Goal: Task Accomplishment & Management: Complete application form

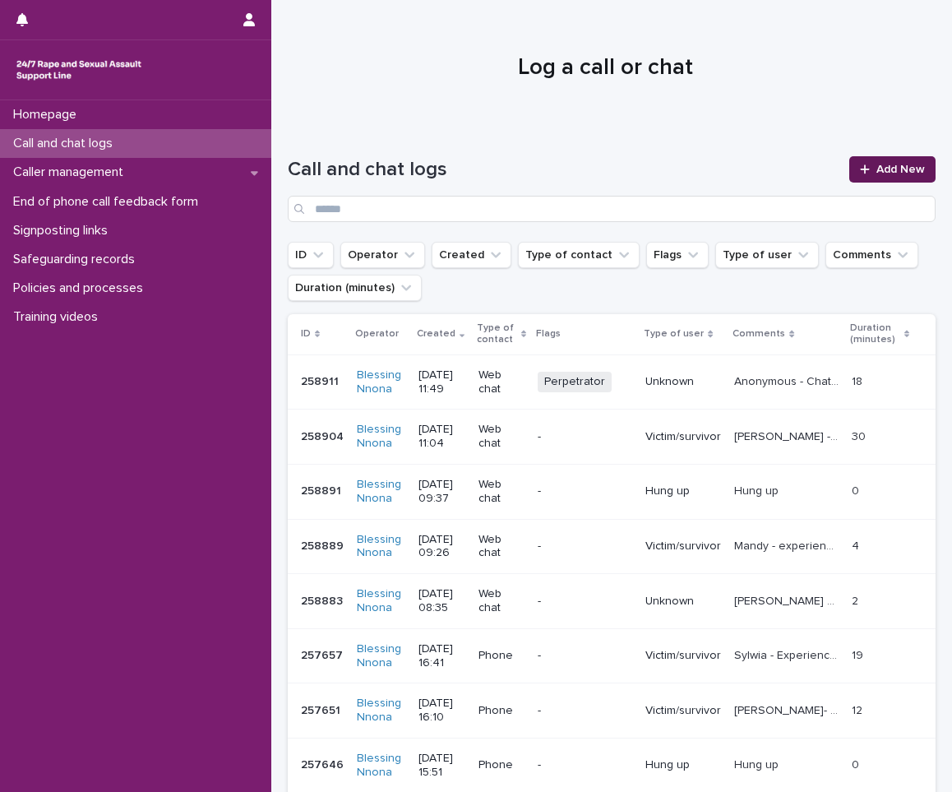
click at [889, 159] on link "Add New" at bounding box center [892, 169] width 86 height 26
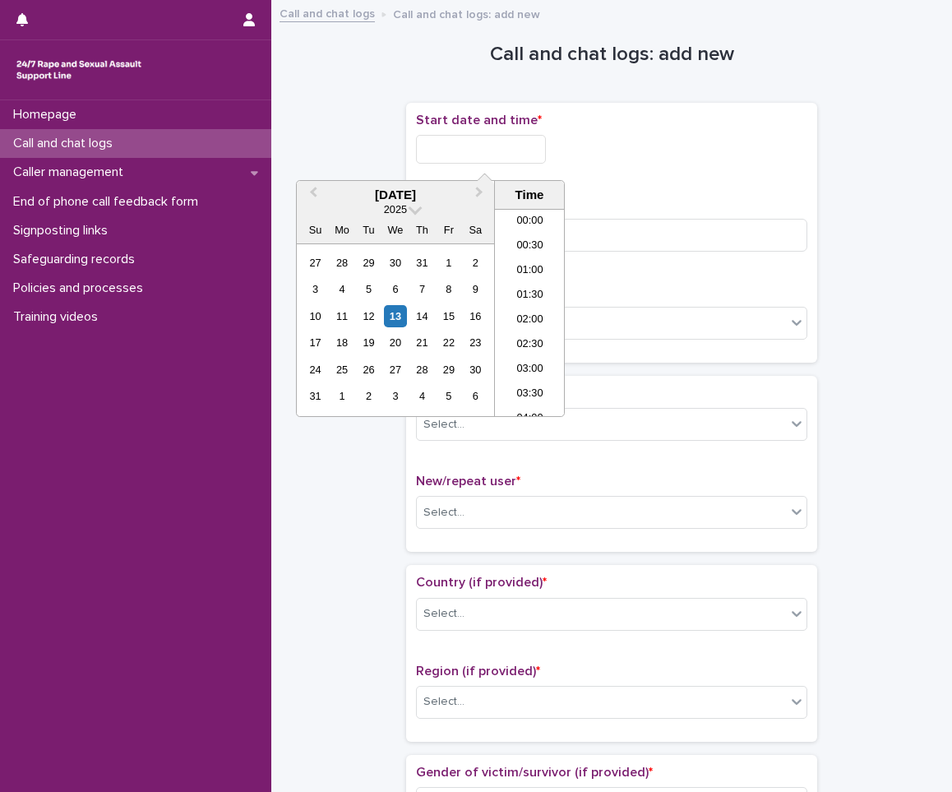
click at [442, 145] on input "text" at bounding box center [481, 149] width 130 height 29
click at [390, 319] on div "13" at bounding box center [395, 316] width 22 height 22
click at [537, 255] on li "12:00" at bounding box center [530, 263] width 70 height 25
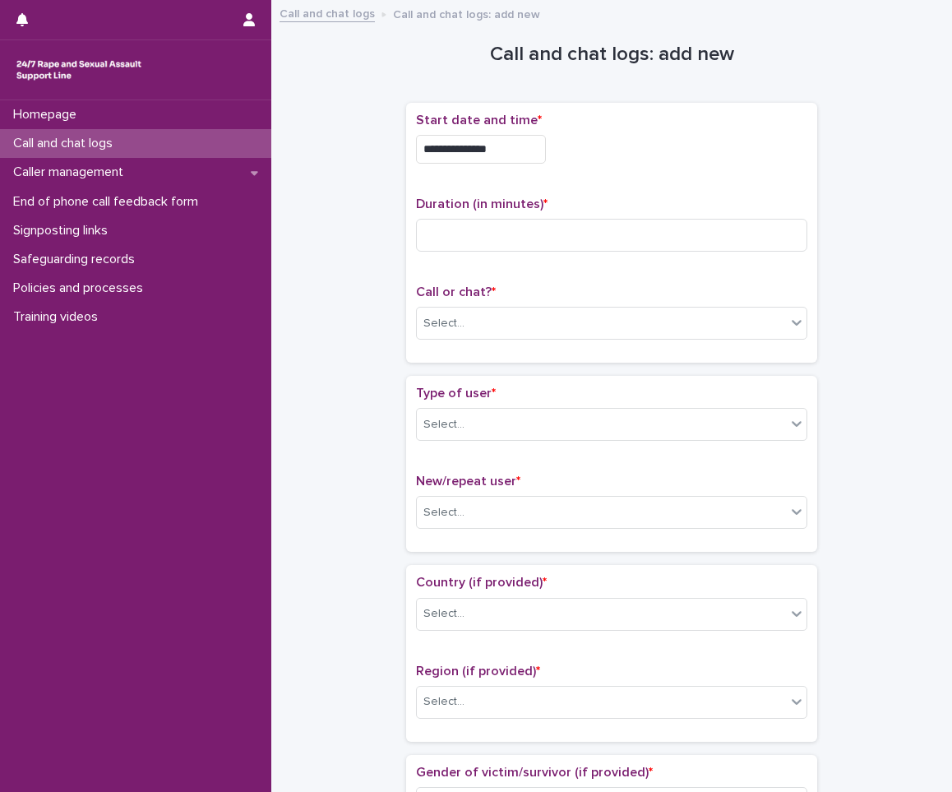
click at [501, 125] on span "Start date and time *" at bounding box center [479, 119] width 126 height 13
click at [506, 132] on div "**********" at bounding box center [611, 145] width 391 height 64
click at [490, 168] on div "**********" at bounding box center [611, 145] width 391 height 64
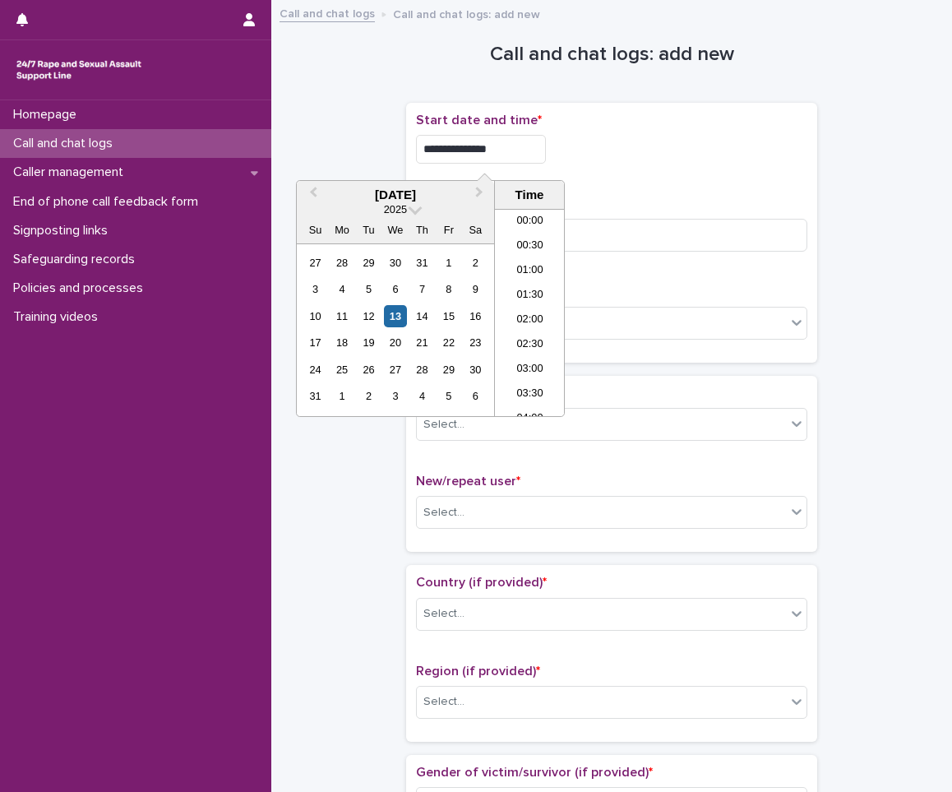
click at [504, 154] on input "**********" at bounding box center [481, 149] width 130 height 29
type input "**********"
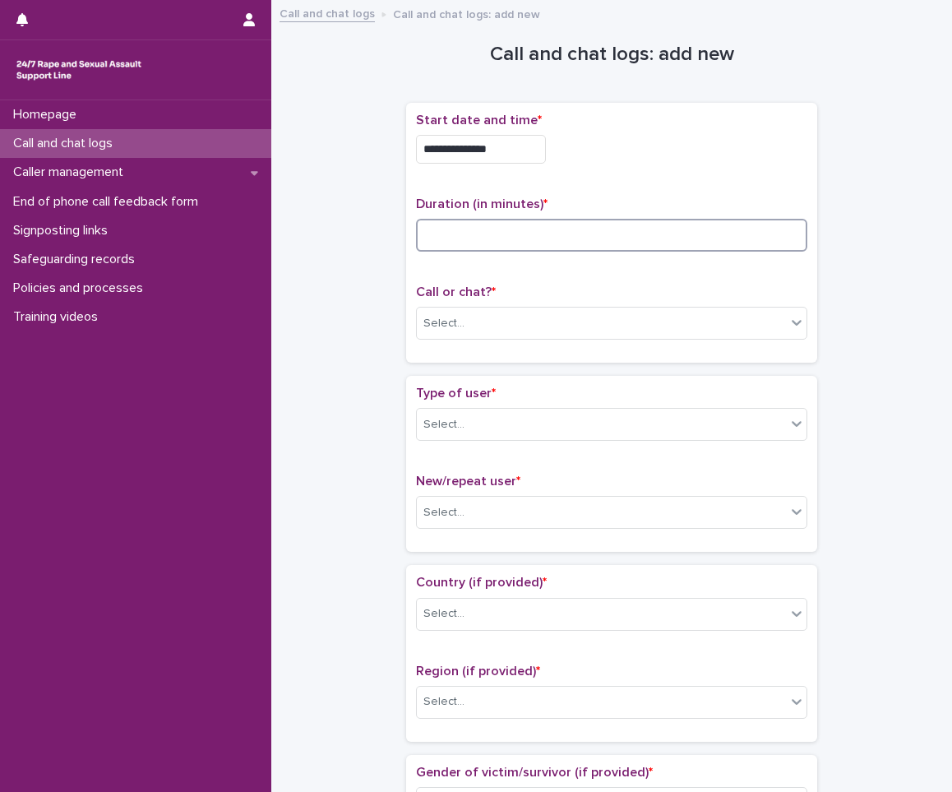
click at [613, 229] on input at bounding box center [611, 235] width 391 height 33
type input "**"
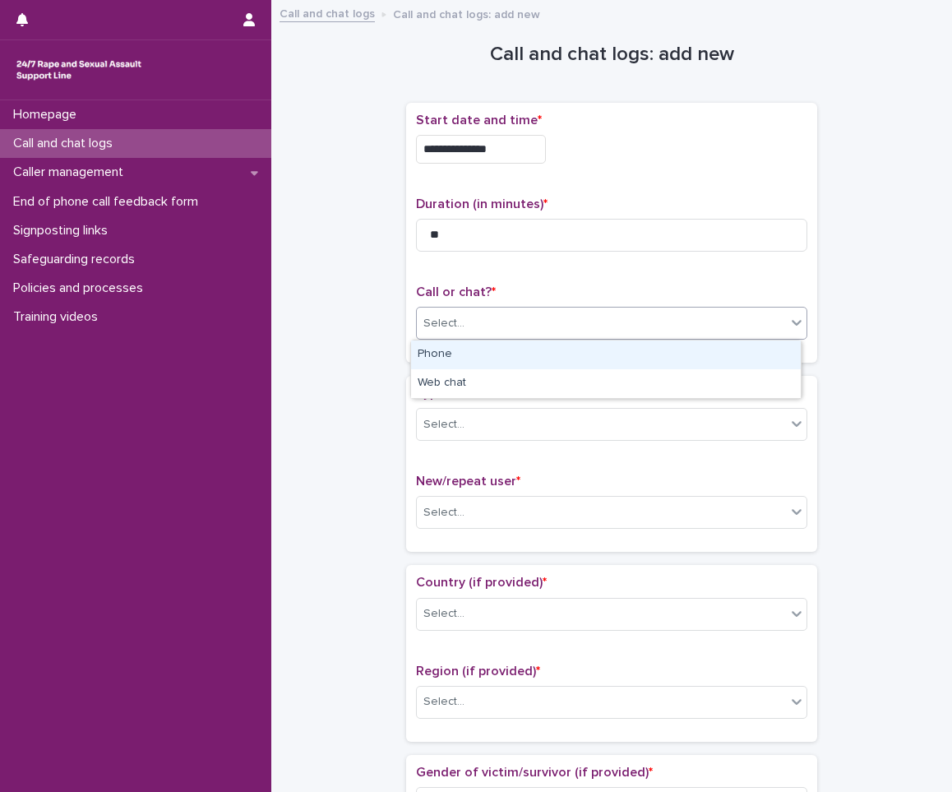
click at [446, 318] on div "Select..." at bounding box center [443, 323] width 41 height 17
click at [436, 349] on div "Phone" at bounding box center [606, 354] width 390 height 29
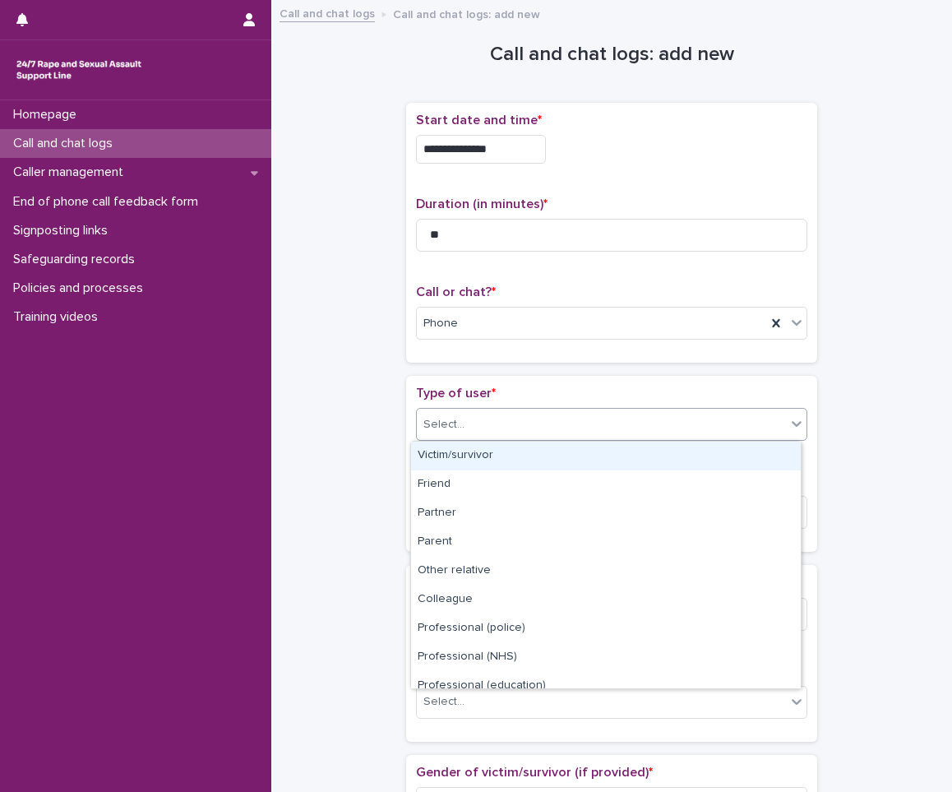
click at [433, 422] on div "Select..." at bounding box center [443, 424] width 41 height 17
click at [423, 453] on div "Victim/survivor" at bounding box center [606, 455] width 390 height 29
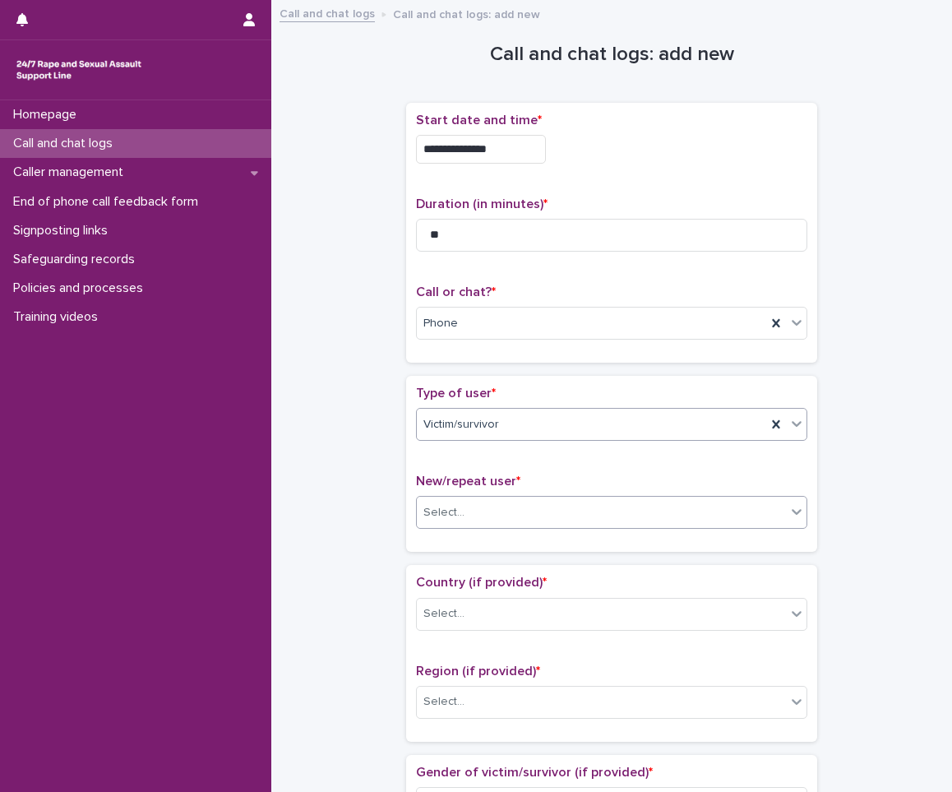
click at [518, 497] on div "Select..." at bounding box center [611, 512] width 391 height 33
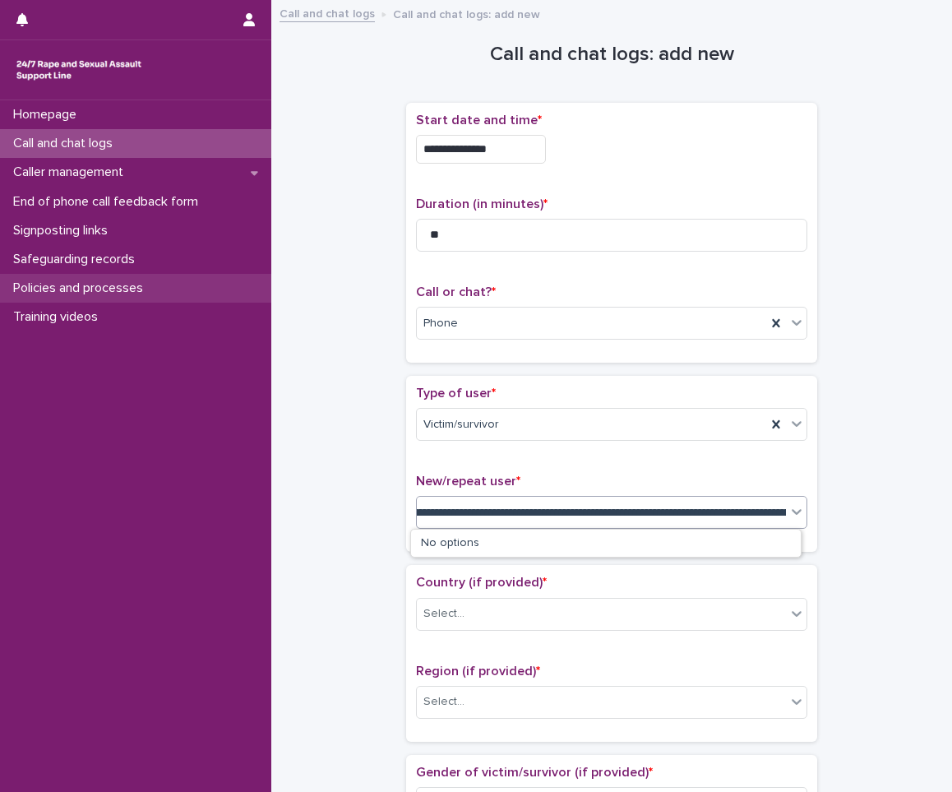
scroll to position [0, 1695]
type input "**********"
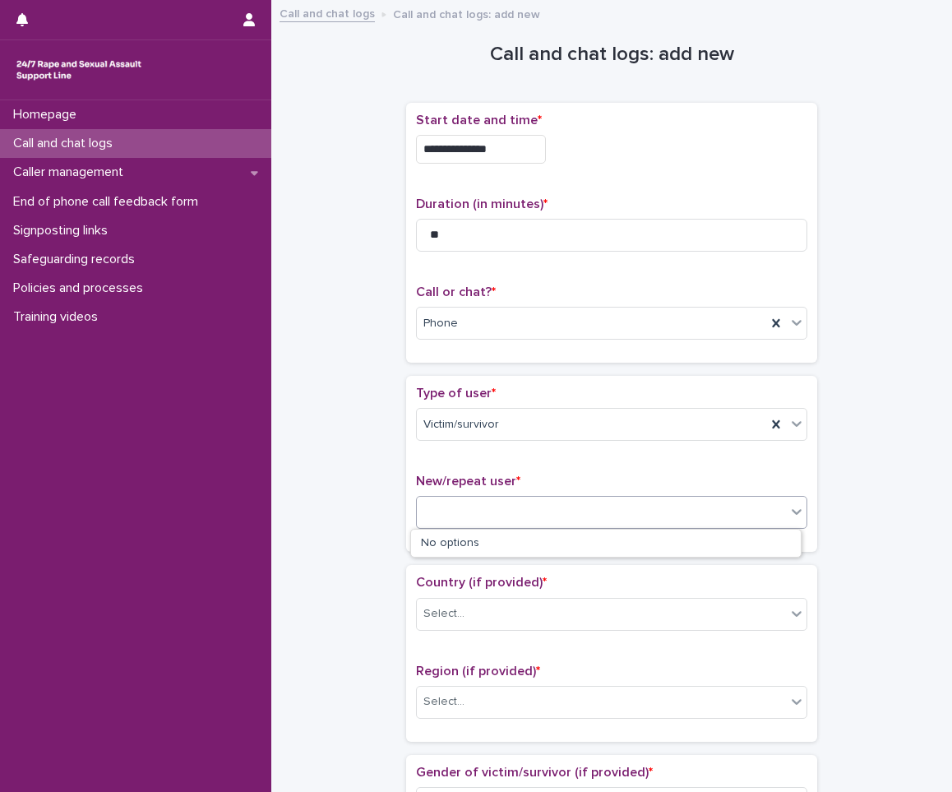
scroll to position [0, 0]
click at [778, 511] on div "Select..." at bounding box center [601, 512] width 369 height 27
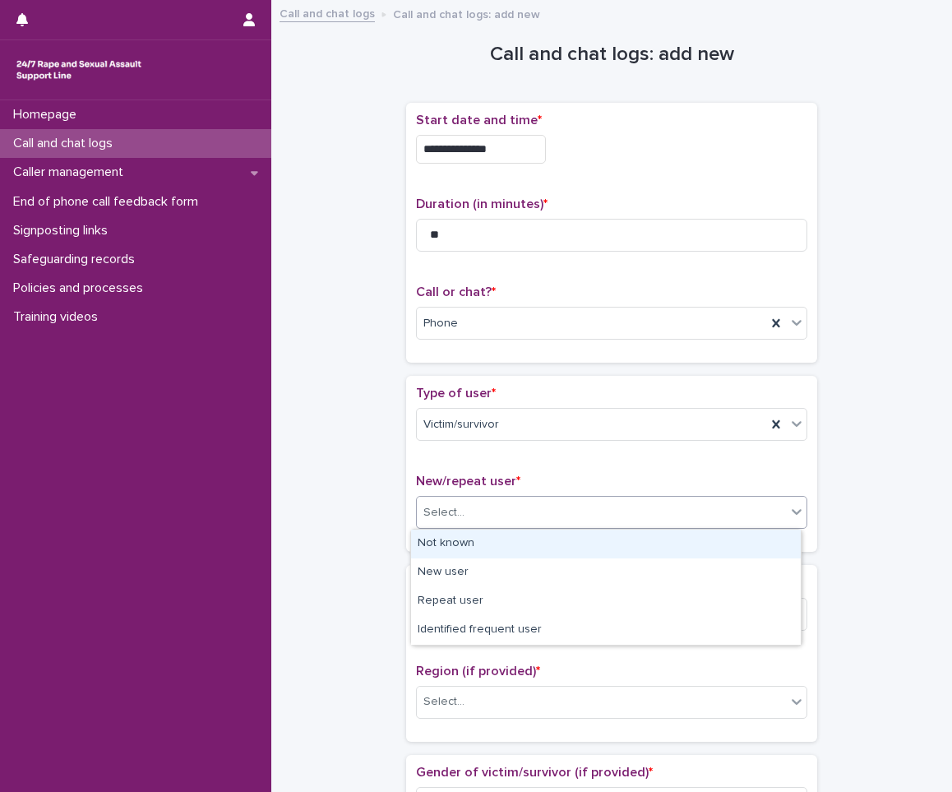
drag, startPoint x: 789, startPoint y: 505, endPoint x: 757, endPoint y: 512, distance: 32.9
click at [789, 504] on icon at bounding box center [796, 511] width 16 height 16
click at [635, 549] on div "Not known" at bounding box center [606, 543] width 390 height 29
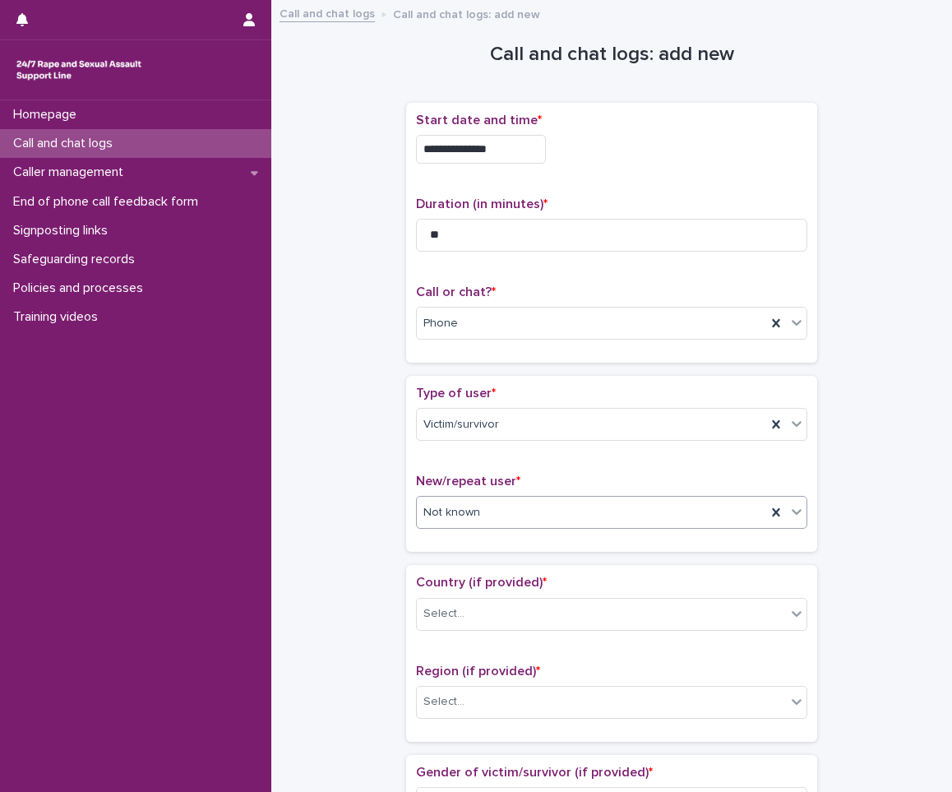
click at [543, 594] on div "Country (if provided) * Select..." at bounding box center [611, 609] width 391 height 68
click at [523, 613] on div "Select..." at bounding box center [601, 613] width 369 height 27
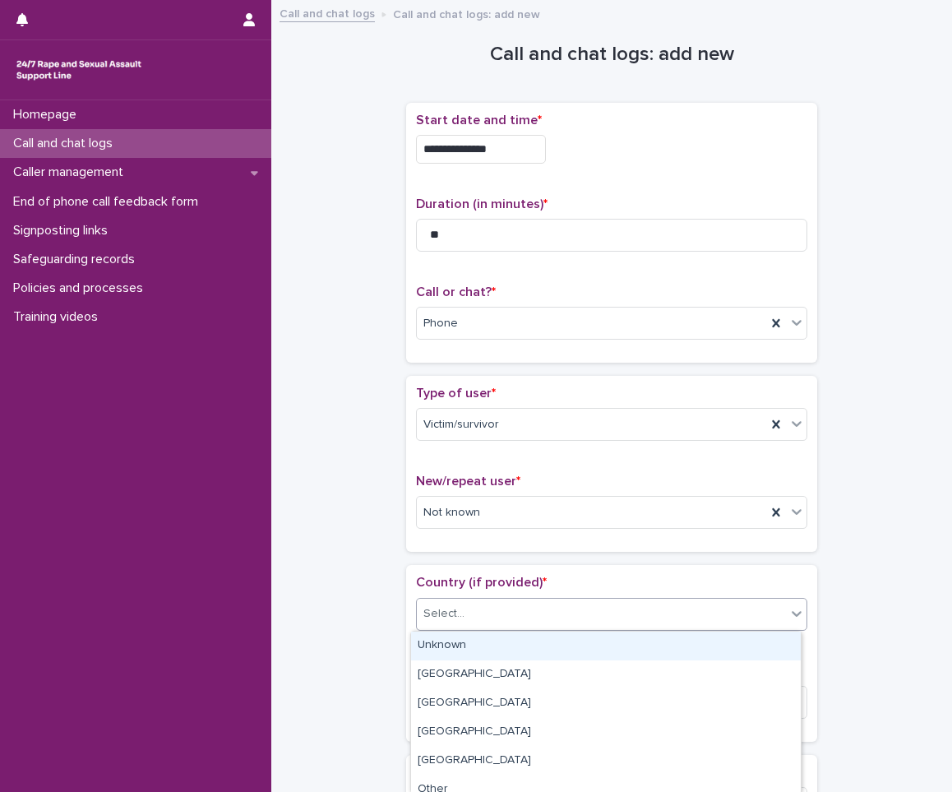
click at [493, 641] on div "Unknown" at bounding box center [606, 645] width 390 height 29
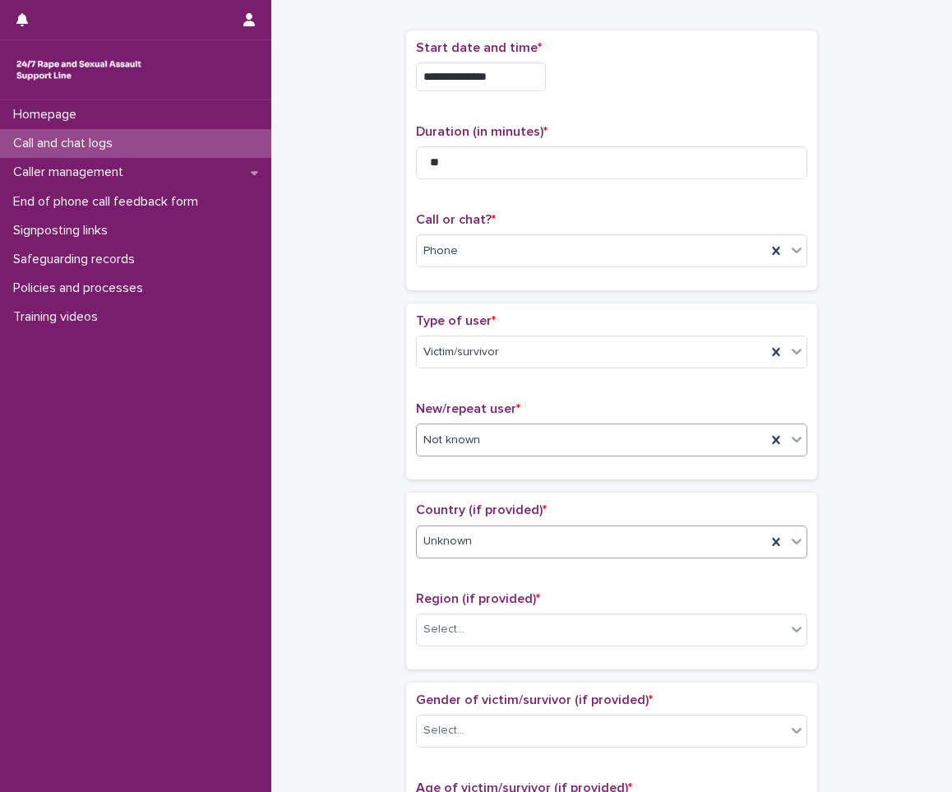
scroll to position [164, 0]
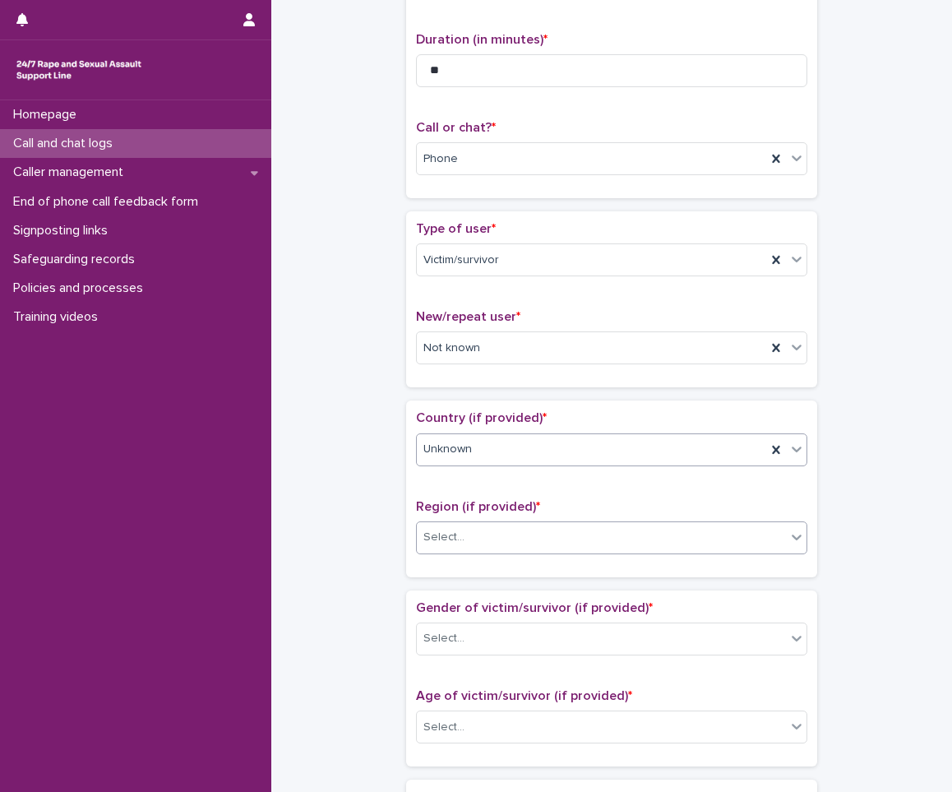
click at [557, 528] on div "Select..." at bounding box center [601, 537] width 369 height 27
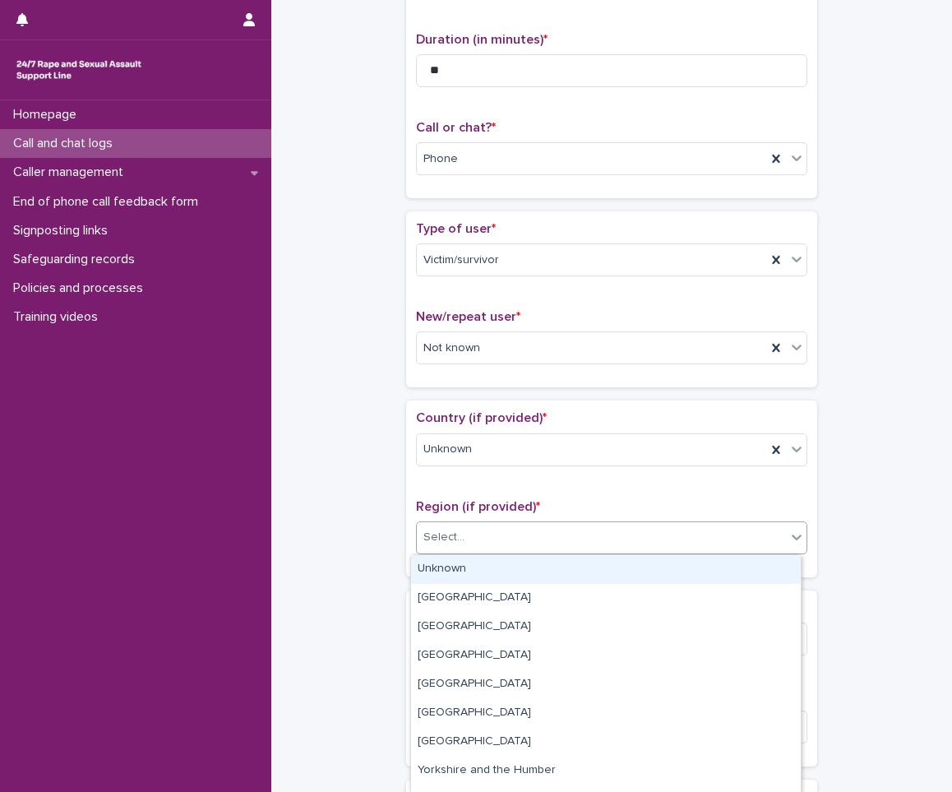
click at [458, 564] on div "Unknown" at bounding box center [606, 569] width 390 height 29
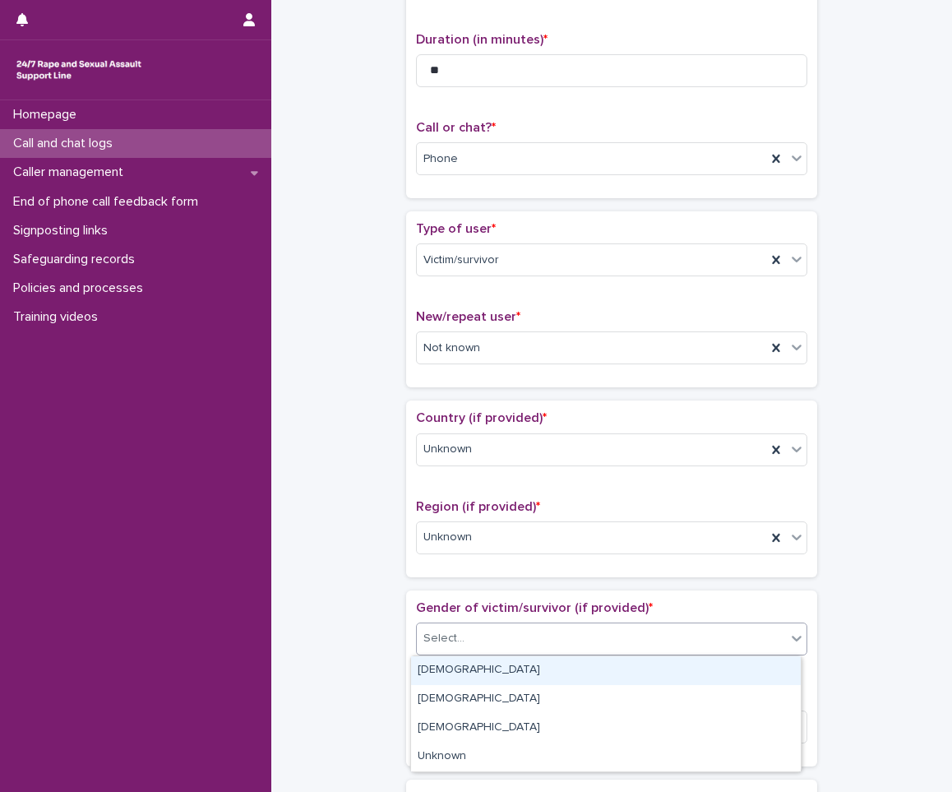
click at [431, 635] on div "Select..." at bounding box center [443, 638] width 41 height 17
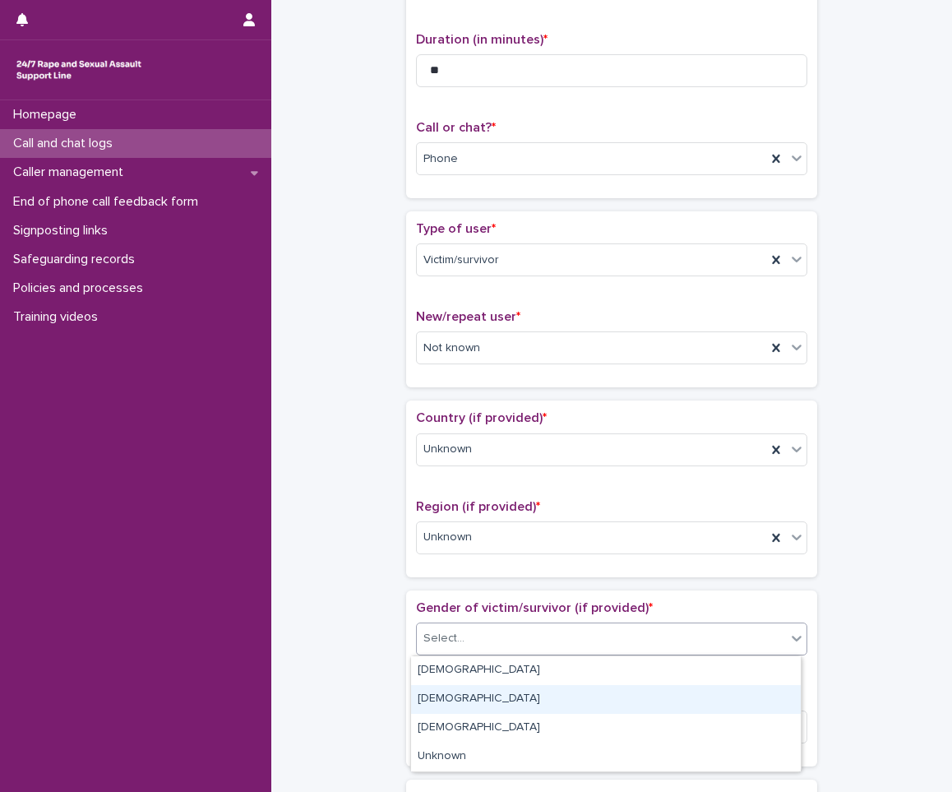
click at [418, 688] on div "[DEMOGRAPHIC_DATA]" at bounding box center [606, 699] width 390 height 29
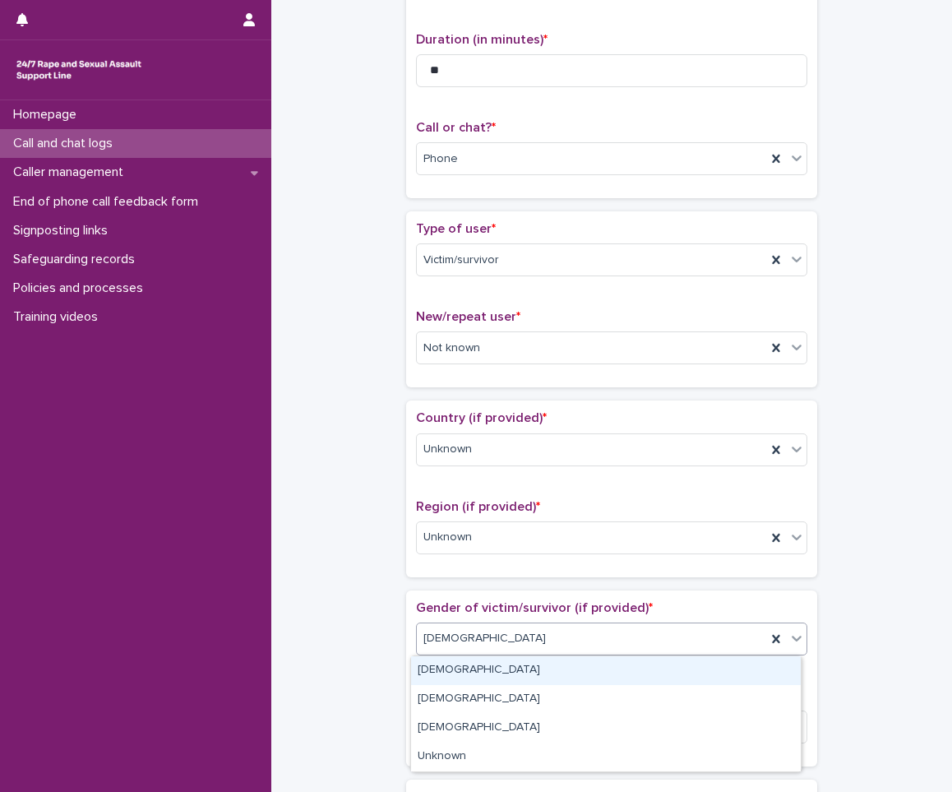
click at [435, 640] on span "[DEMOGRAPHIC_DATA]" at bounding box center [484, 638] width 122 height 17
click at [441, 663] on div "[DEMOGRAPHIC_DATA]" at bounding box center [606, 670] width 390 height 29
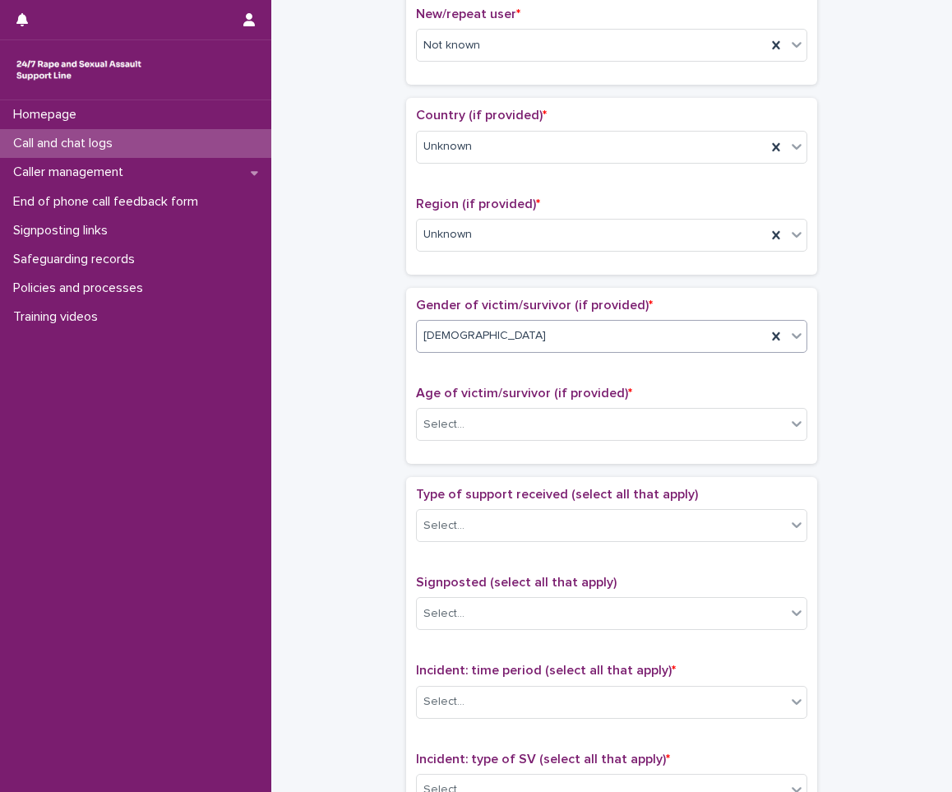
scroll to position [493, 0]
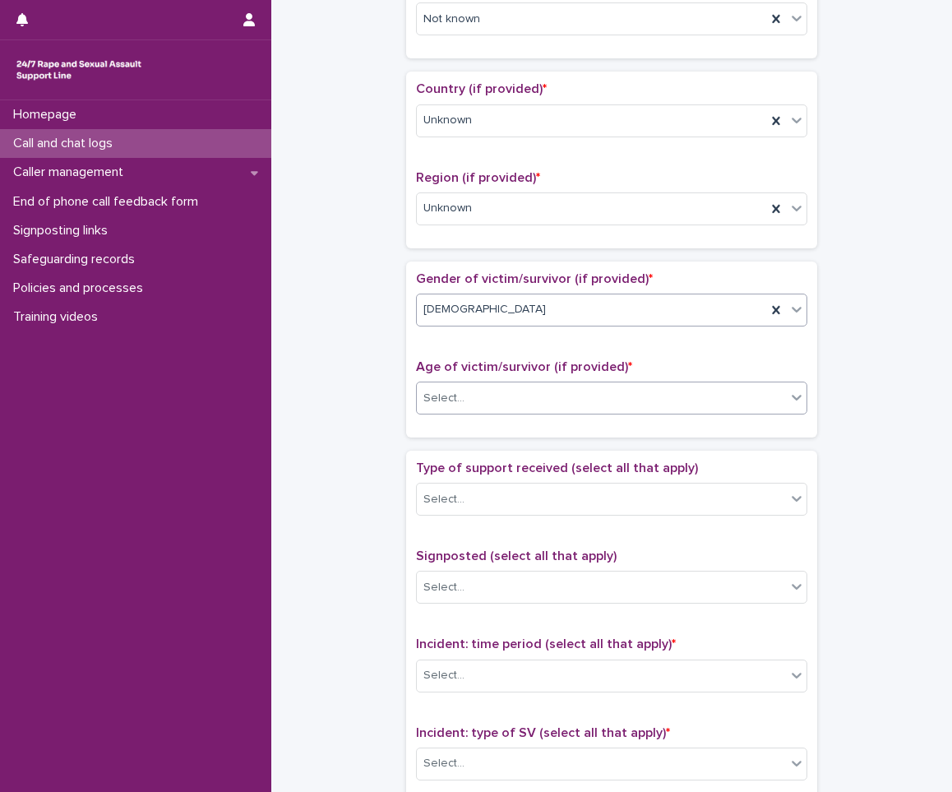
click at [560, 400] on div "Select..." at bounding box center [601, 398] width 369 height 27
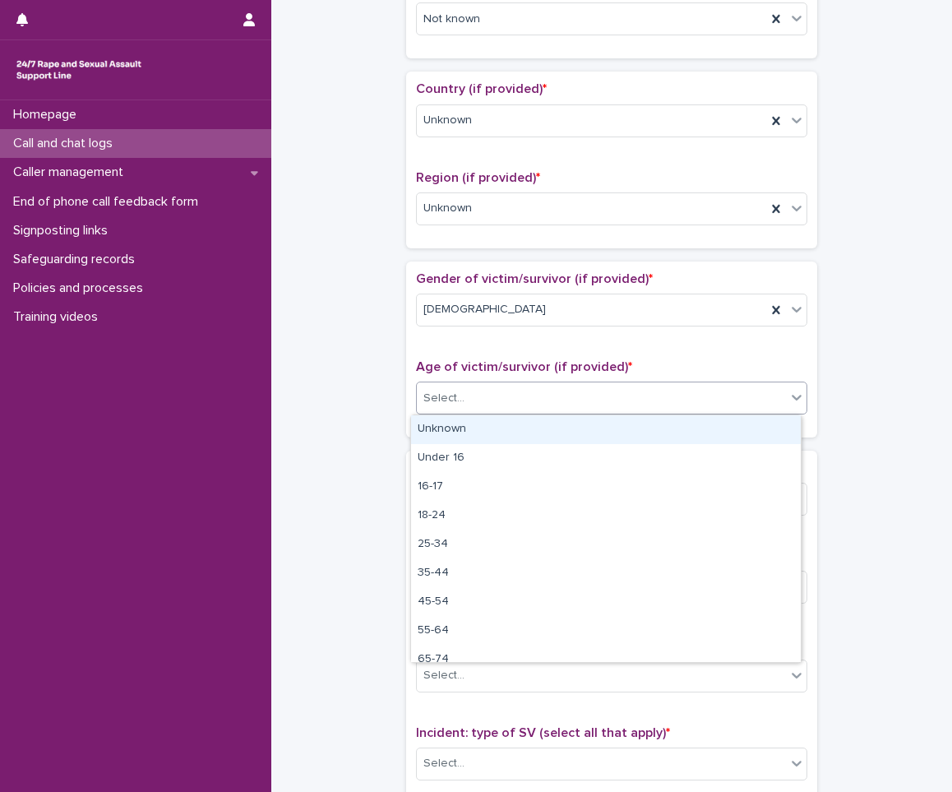
click at [531, 432] on div "Unknown" at bounding box center [606, 429] width 390 height 29
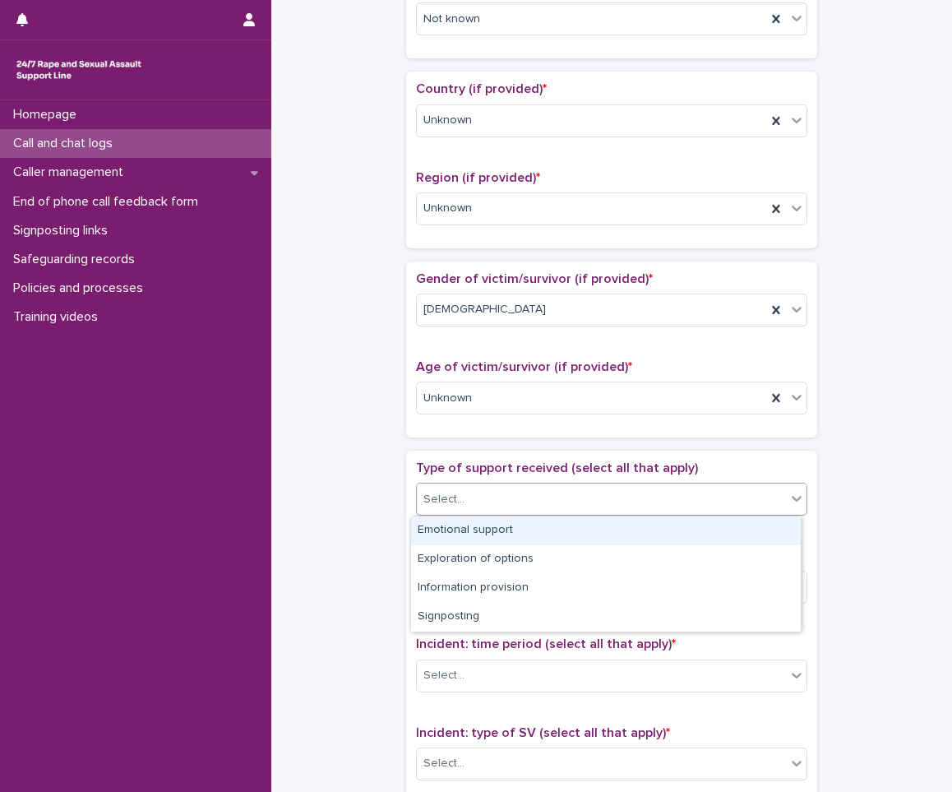
click at [515, 501] on div "Select..." at bounding box center [601, 499] width 369 height 27
click at [506, 530] on div "Emotional support" at bounding box center [606, 530] width 390 height 29
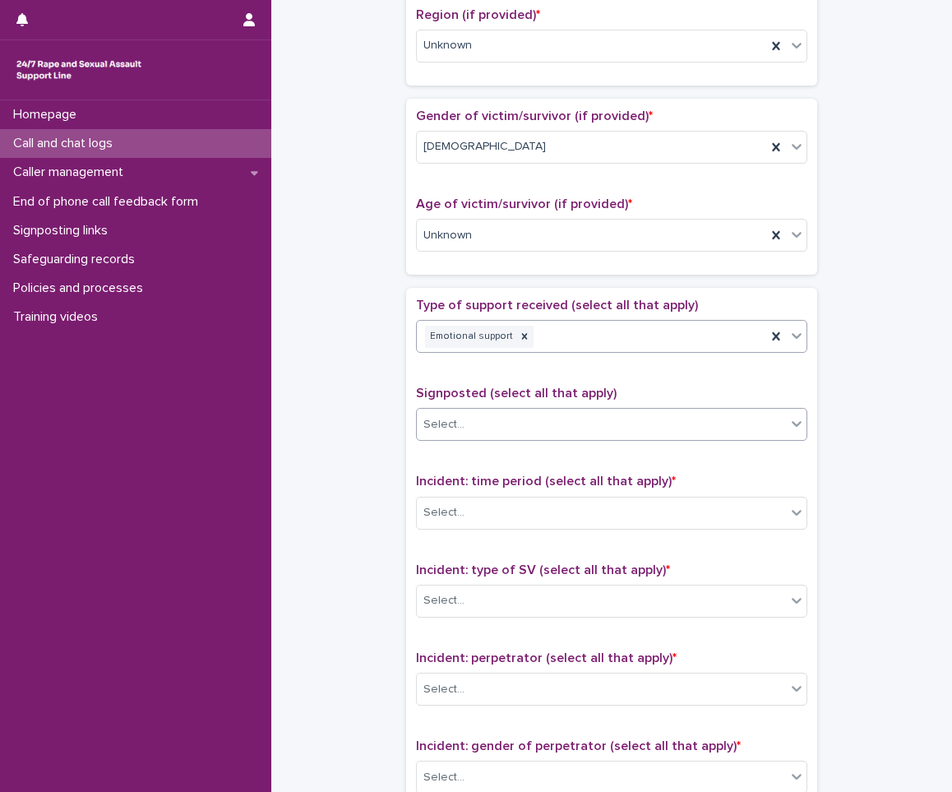
scroll to position [658, 0]
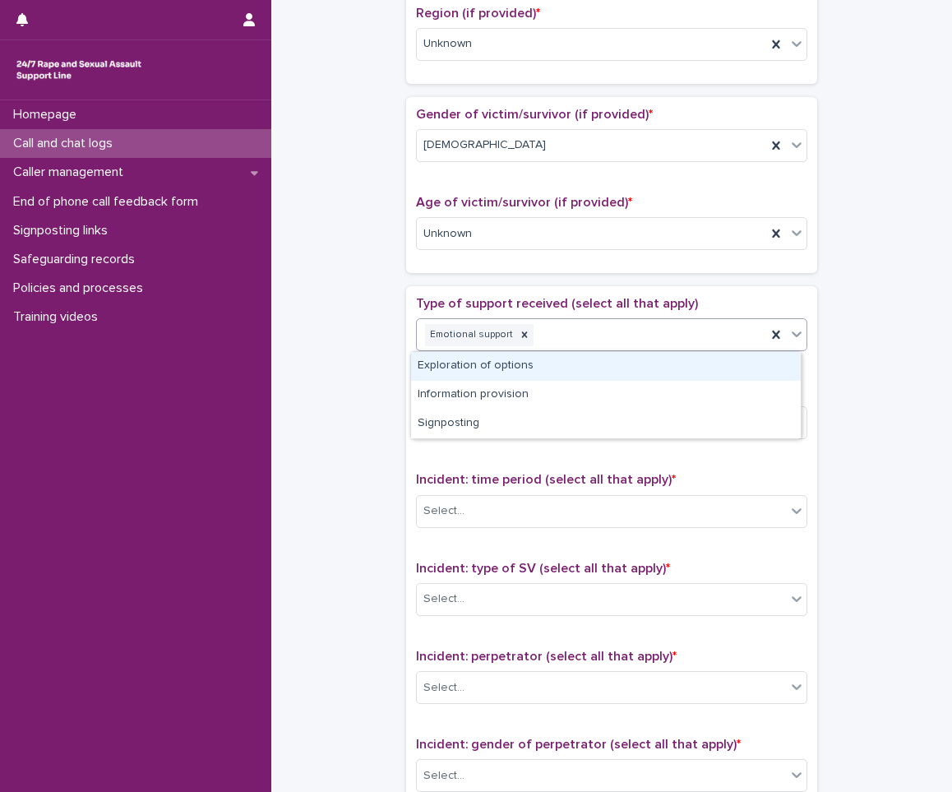
click at [795, 334] on icon at bounding box center [796, 334] width 16 height 16
click at [747, 365] on div "Exploration of options" at bounding box center [606, 366] width 390 height 29
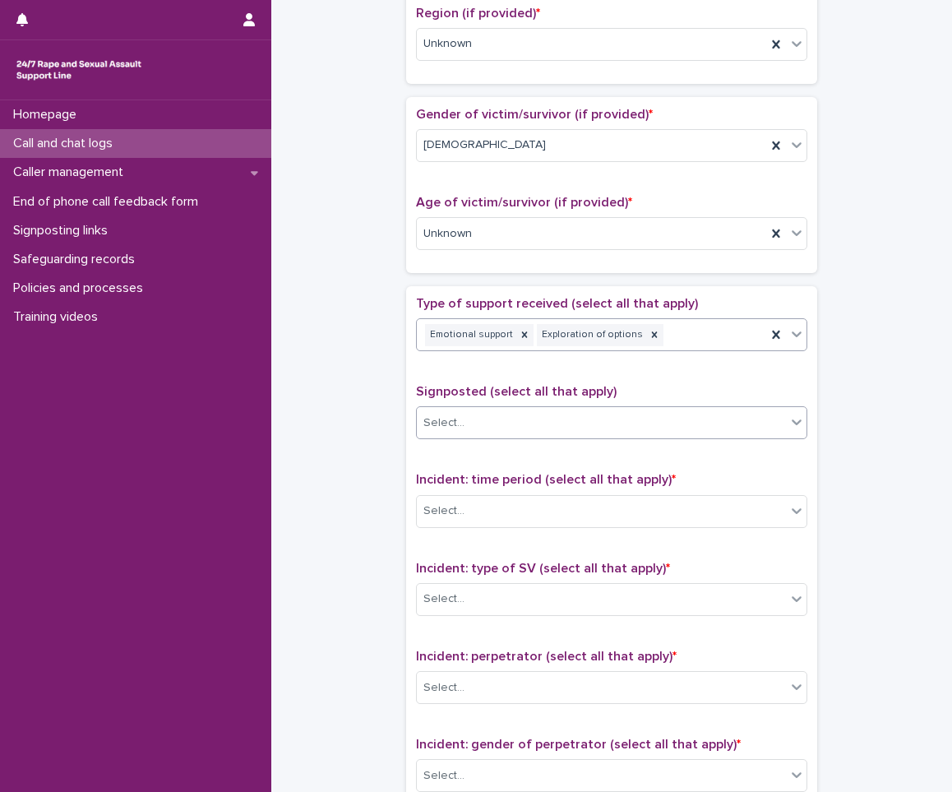
click at [680, 413] on div "Select..." at bounding box center [601, 422] width 369 height 27
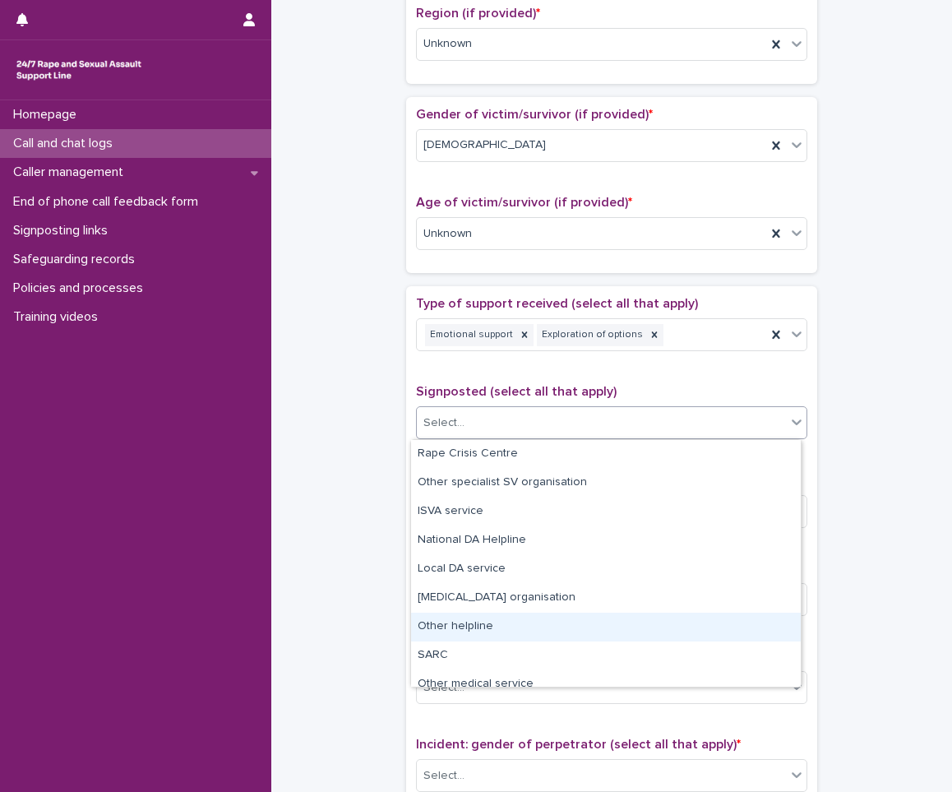
click at [360, 606] on div "**********" at bounding box center [612, 192] width 648 height 1681
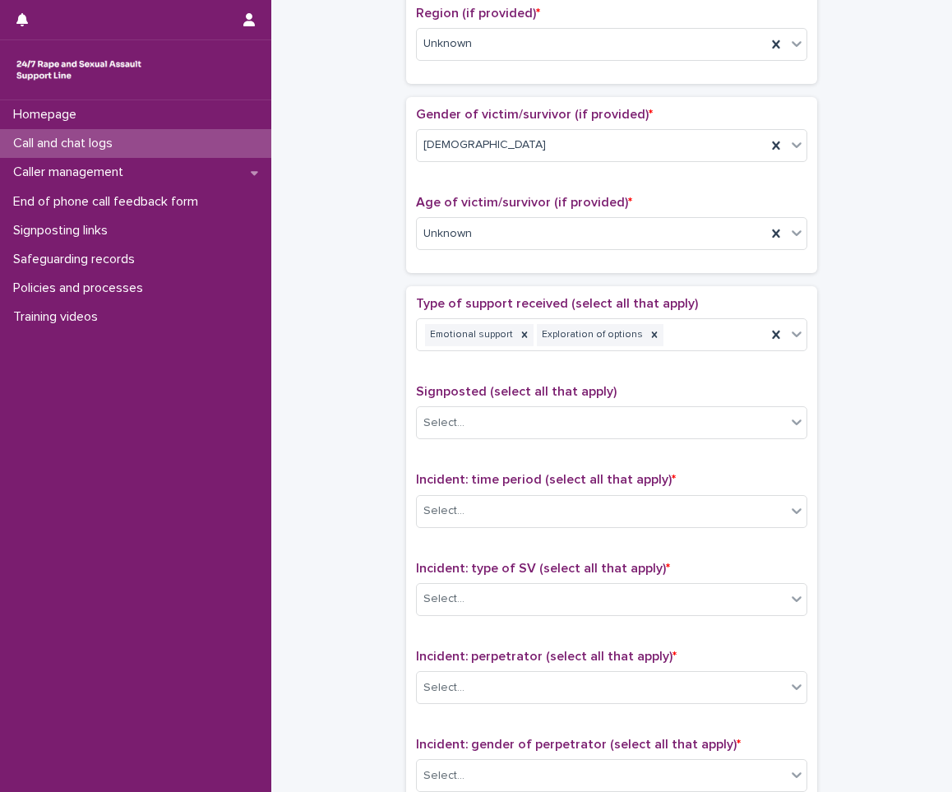
click at [494, 531] on div "Incident: time period (select all that apply) * Select..." at bounding box center [611, 506] width 391 height 68
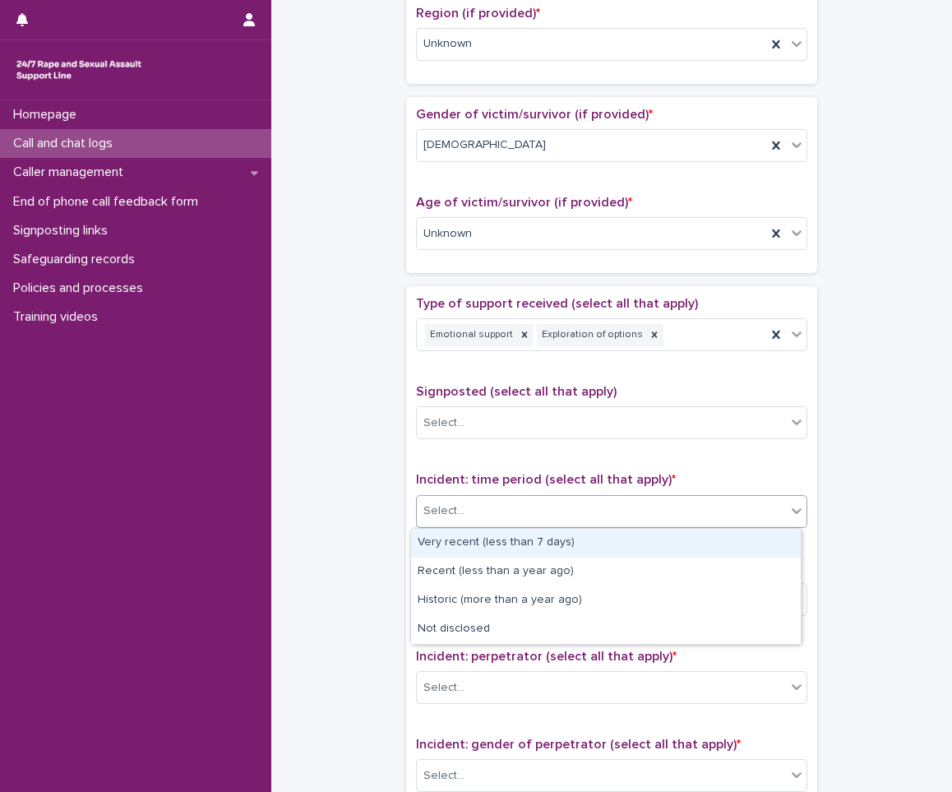
click at [510, 506] on div "Select..." at bounding box center [601, 510] width 369 height 27
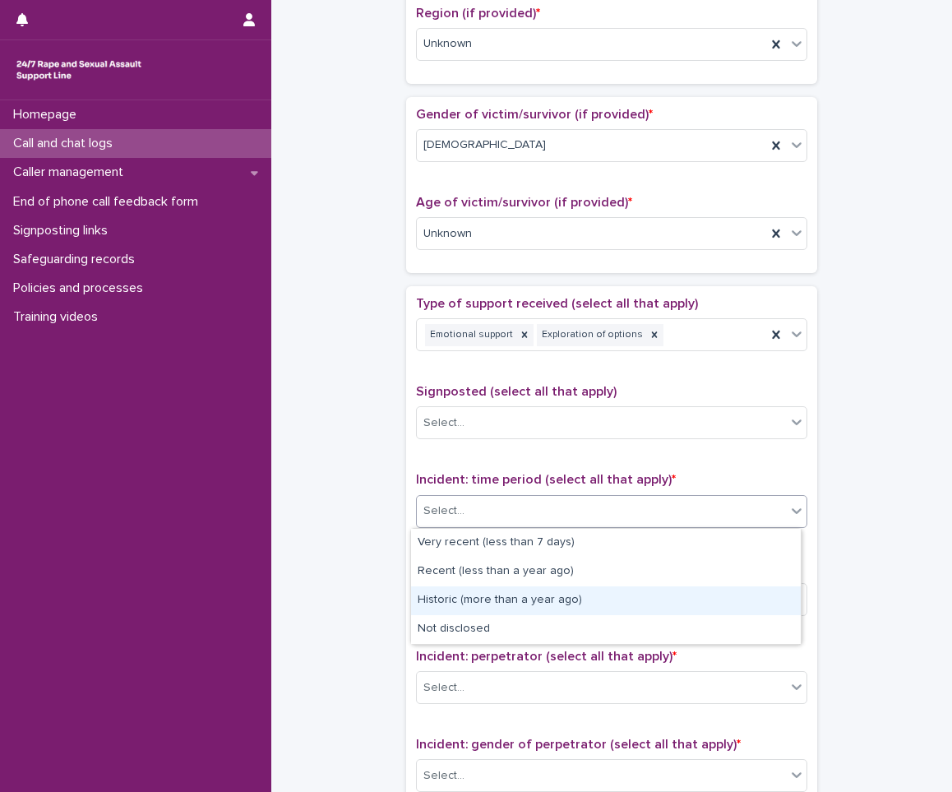
click at [452, 600] on div "Historic (more than a year ago)" at bounding box center [606, 600] width 390 height 29
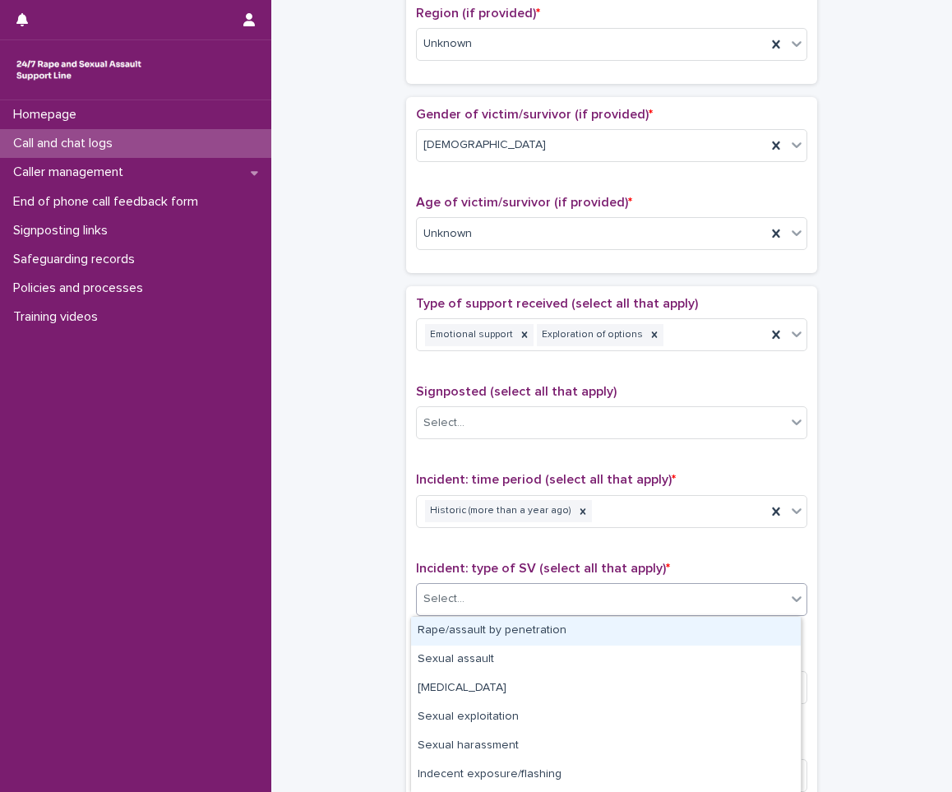
click at [445, 598] on div "Select..." at bounding box center [443, 598] width 41 height 17
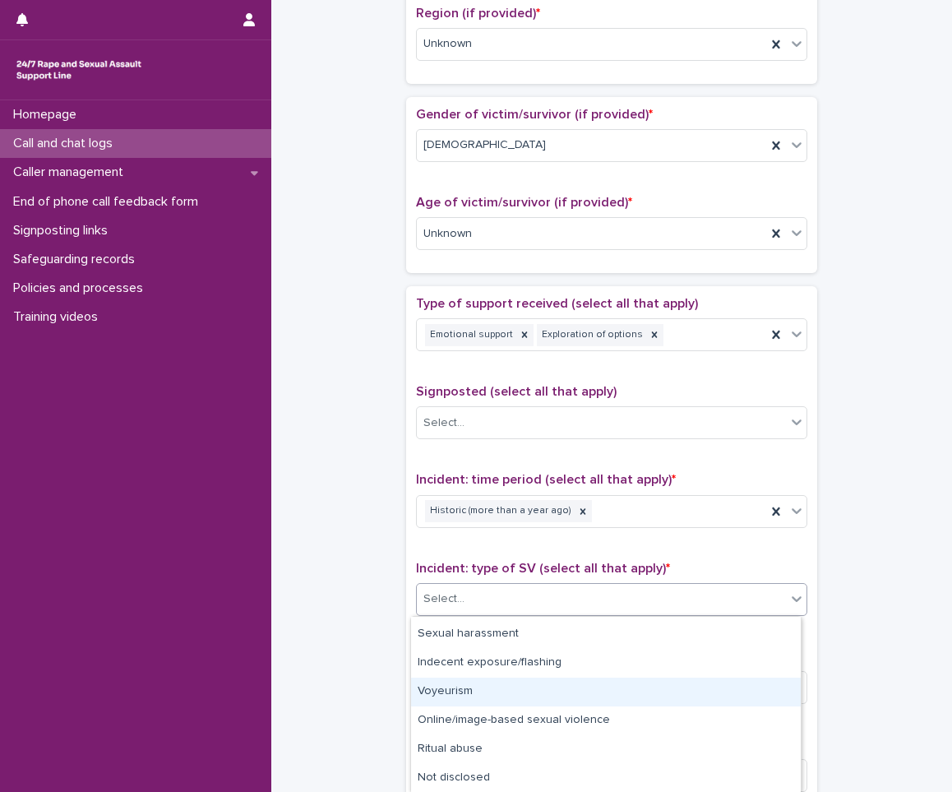
click at [474, 692] on div "Voyeurism" at bounding box center [606, 691] width 390 height 29
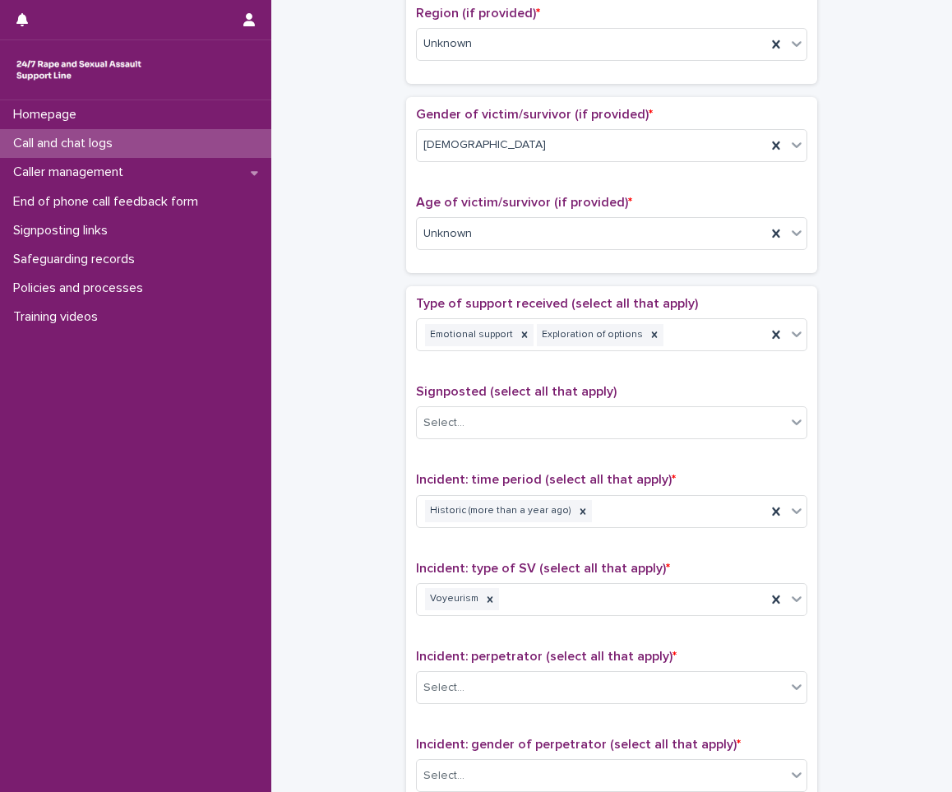
click at [475, 669] on div "Incident: perpetrator (select all that apply) * Select..." at bounding box center [611, 683] width 391 height 68
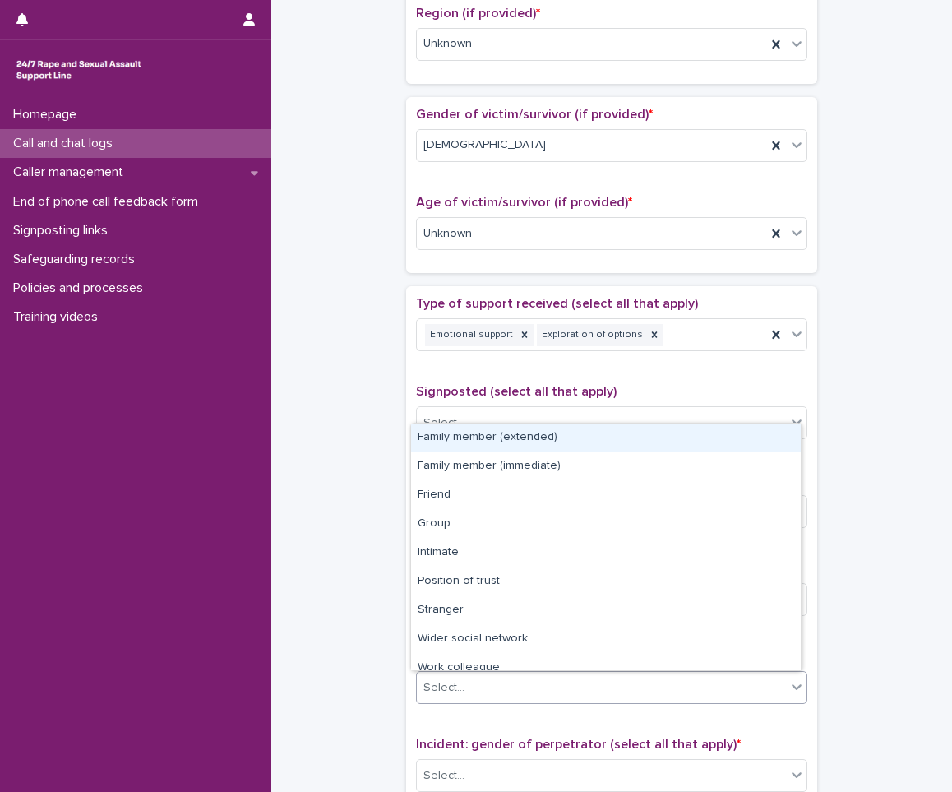
click at [472, 672] on div "Select..." at bounding box center [611, 687] width 391 height 33
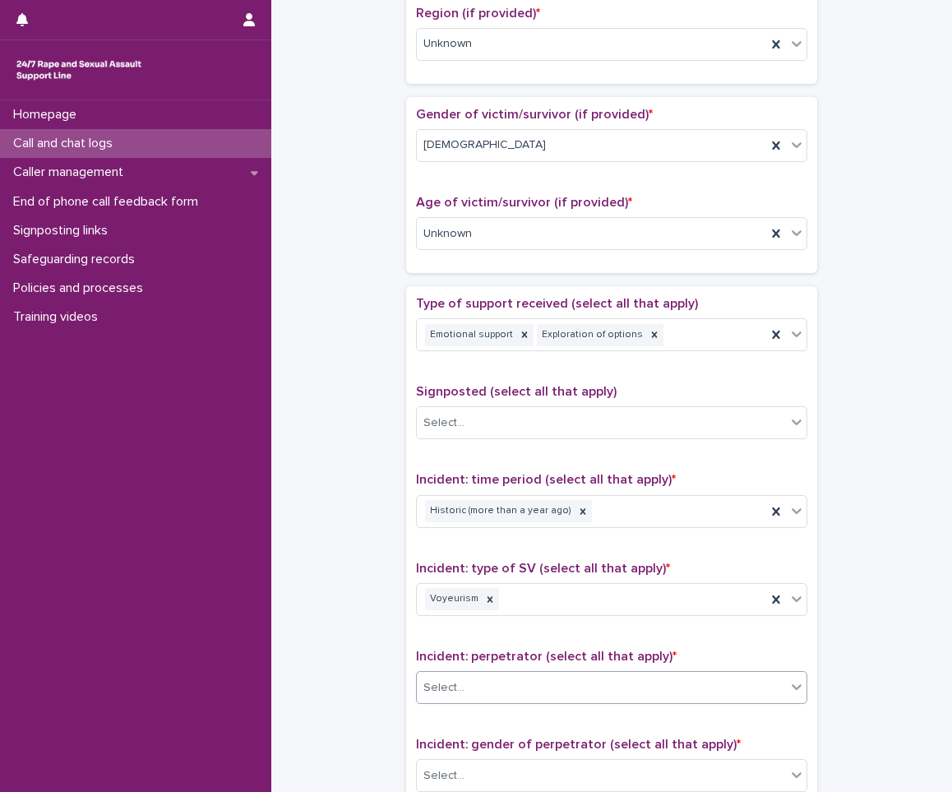
click at [472, 672] on div "Select..." at bounding box center [611, 687] width 391 height 33
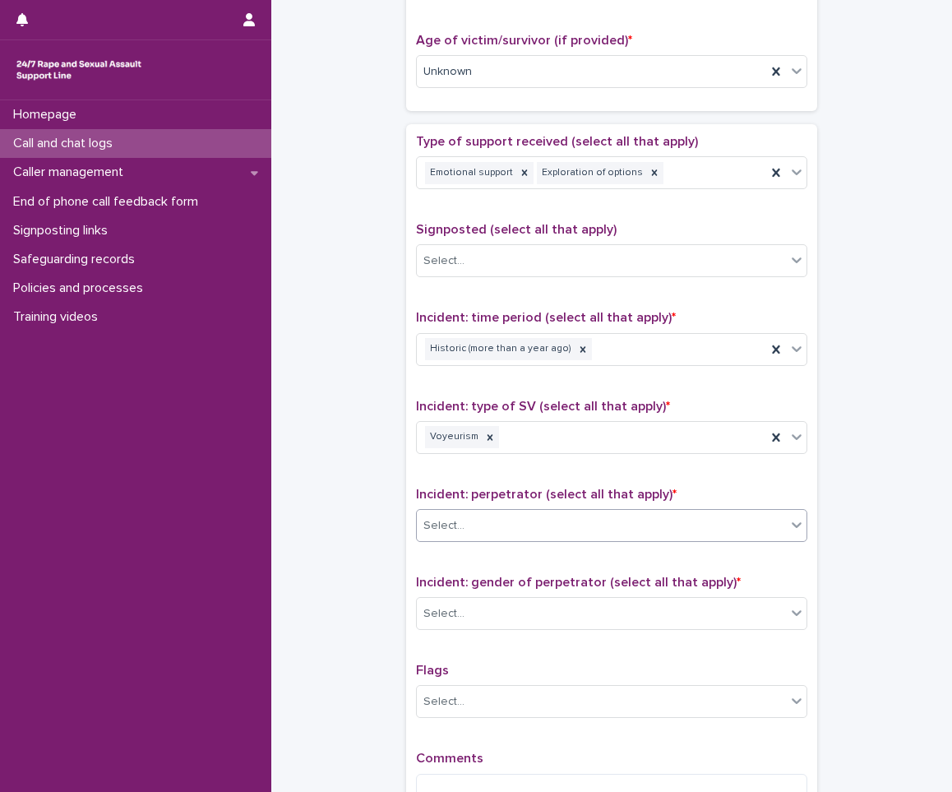
scroll to position [822, 0]
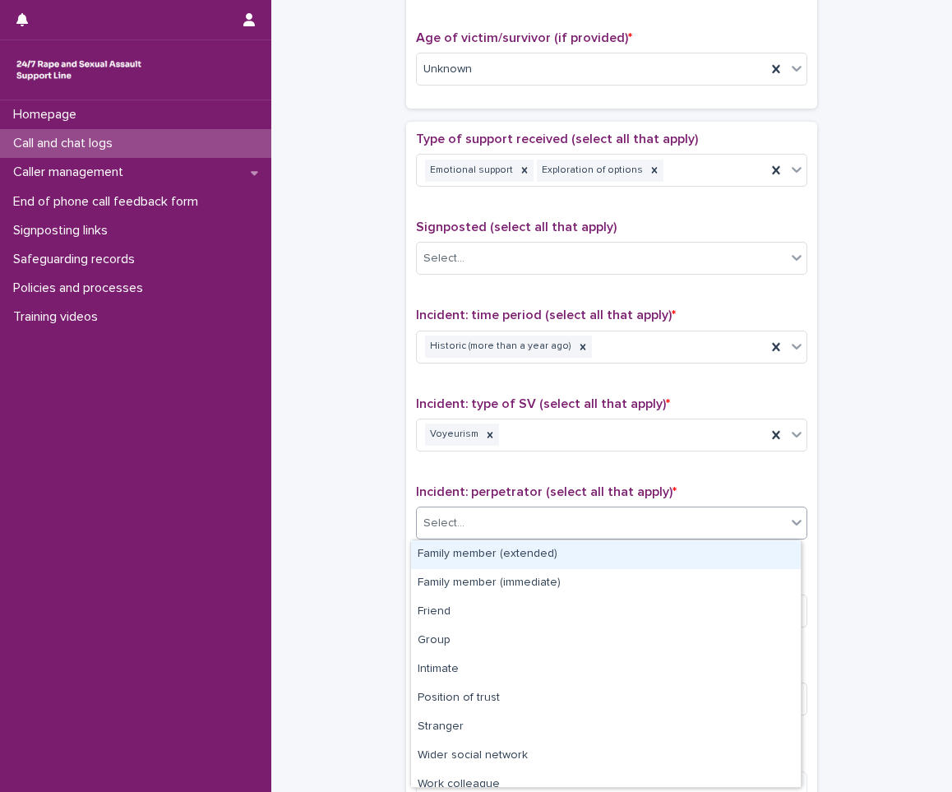
click at [667, 523] on div "Select..." at bounding box center [601, 523] width 369 height 27
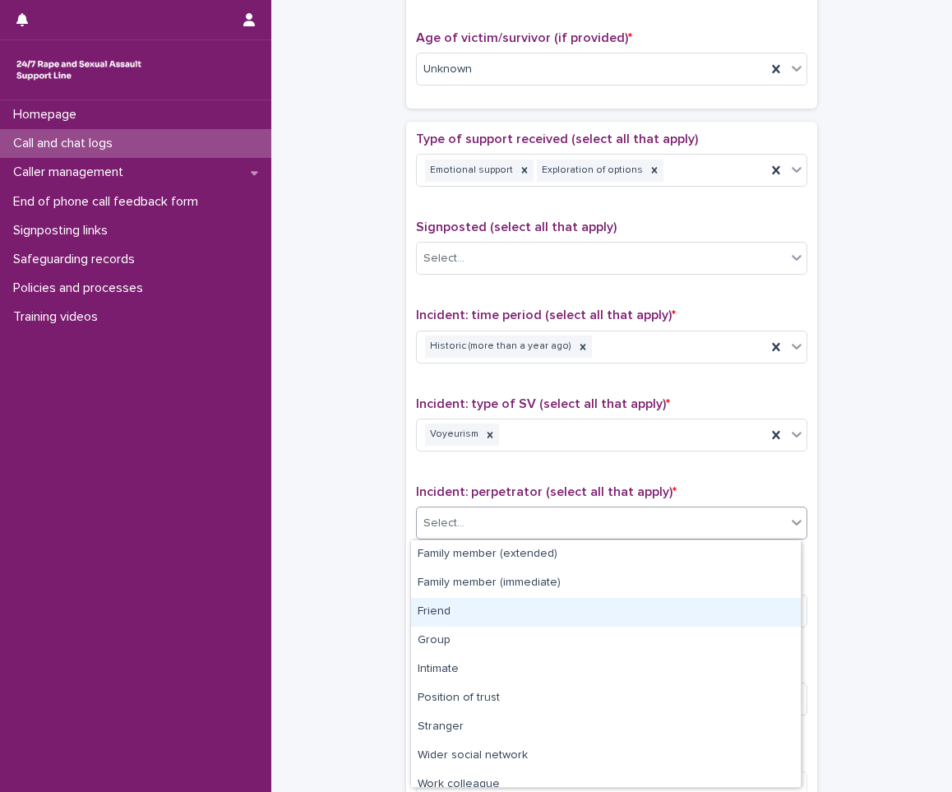
scroll to position [70, 0]
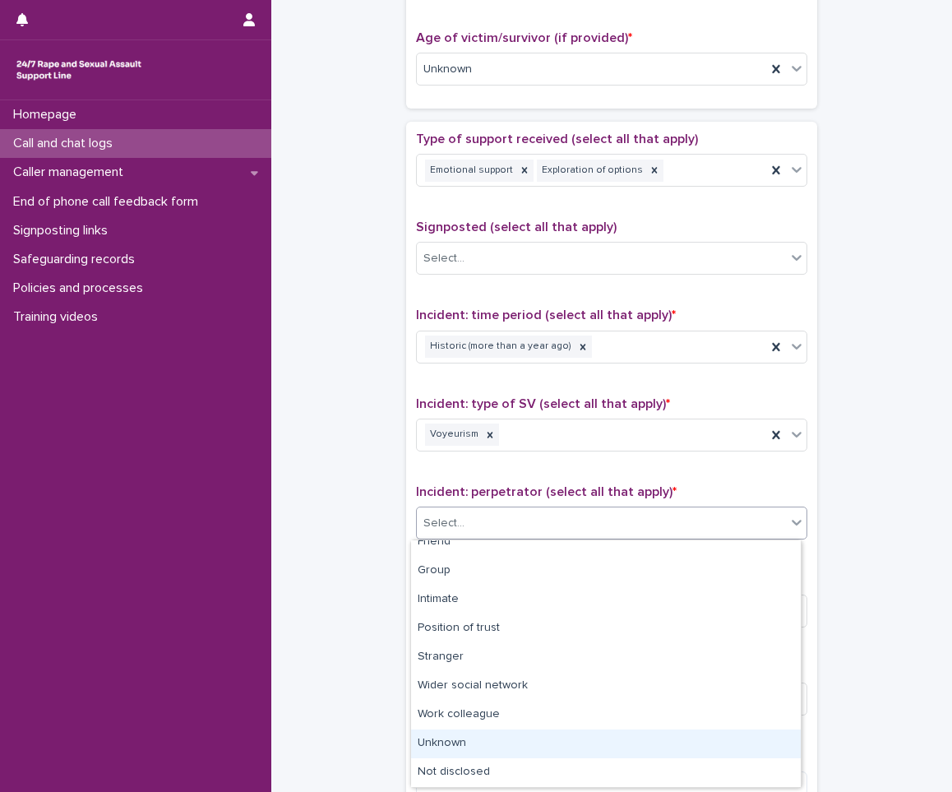
click at [478, 757] on div "Unknown" at bounding box center [606, 743] width 390 height 29
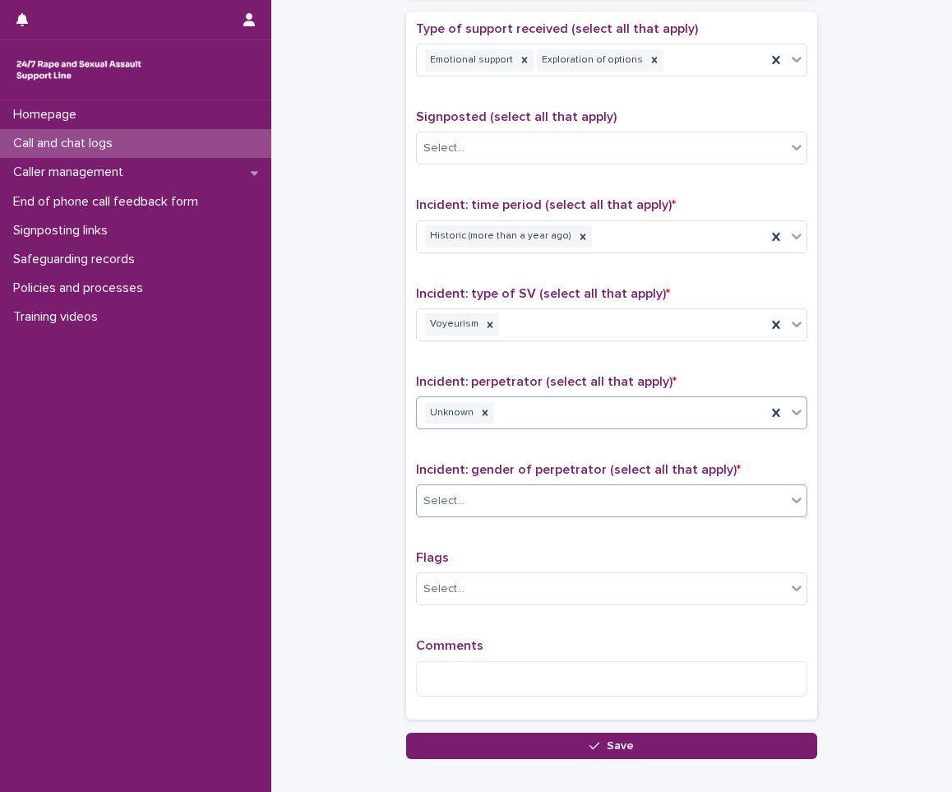
scroll to position [1027, 0]
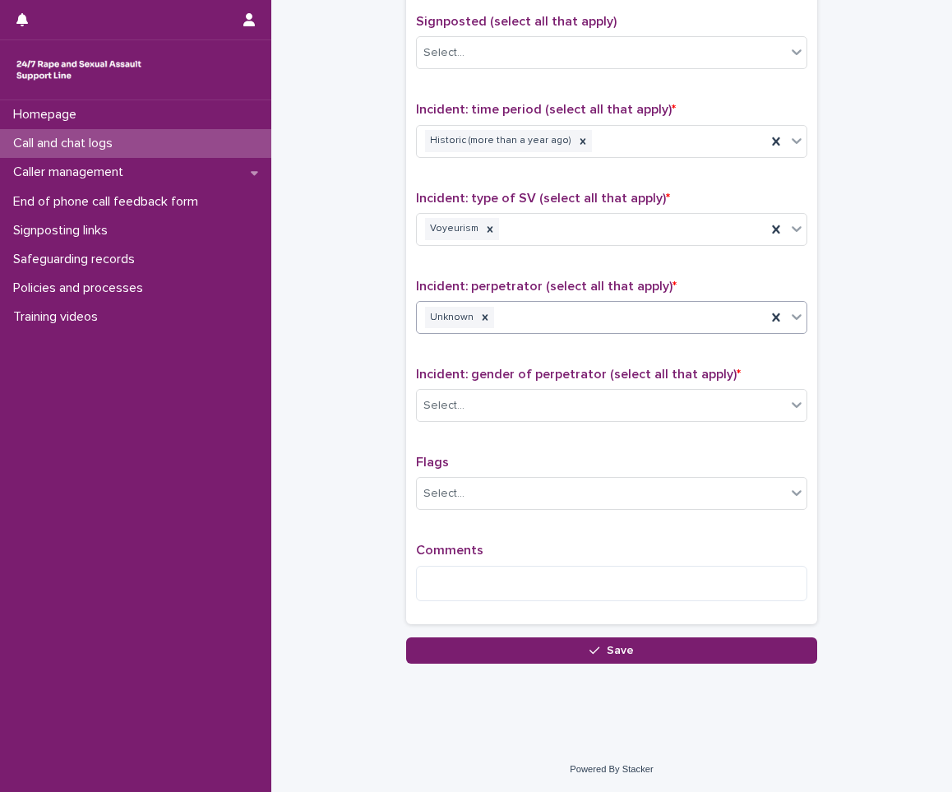
click at [523, 579] on textarea at bounding box center [611, 583] width 391 height 35
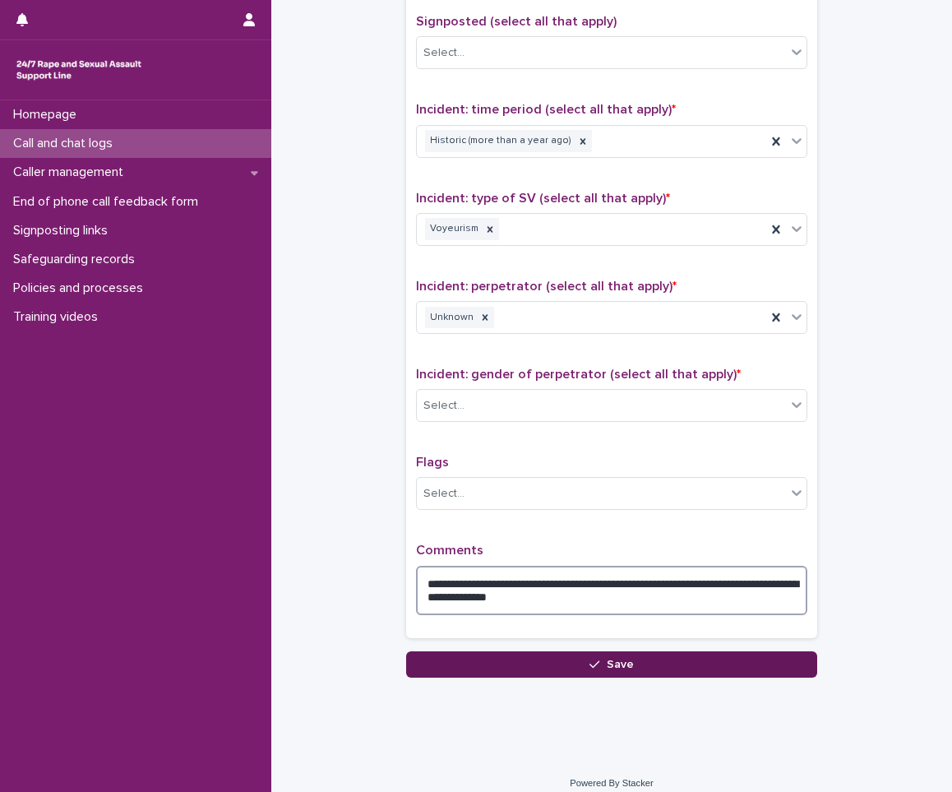
type textarea "**********"
click at [489, 672] on button "Save" at bounding box center [611, 664] width 411 height 26
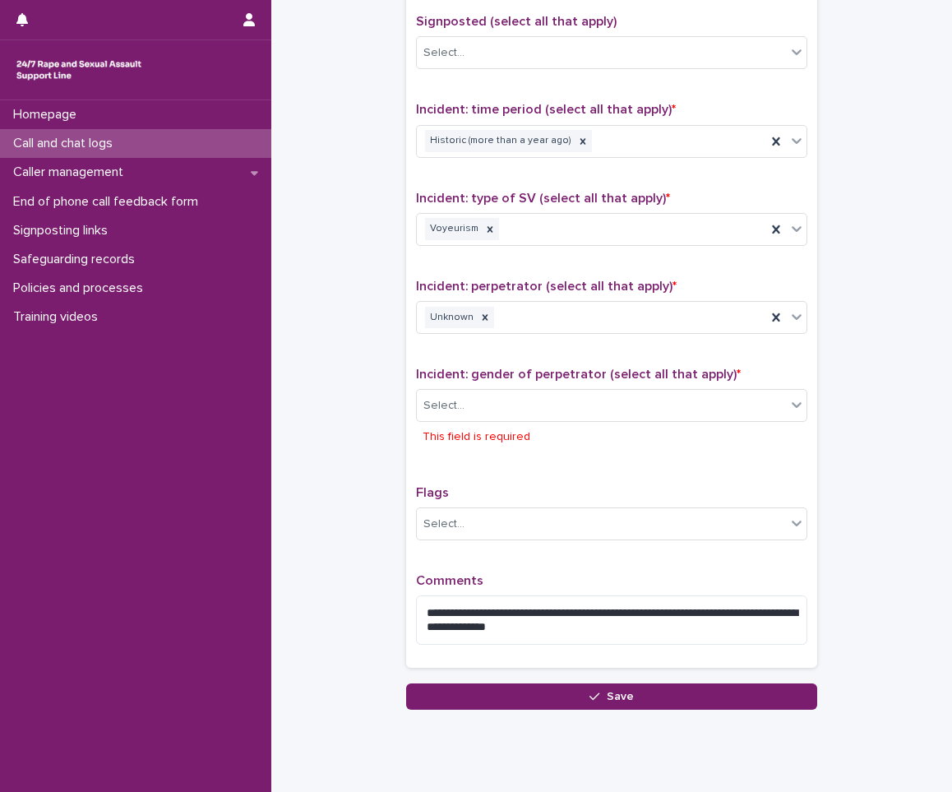
scroll to position [1072, 0]
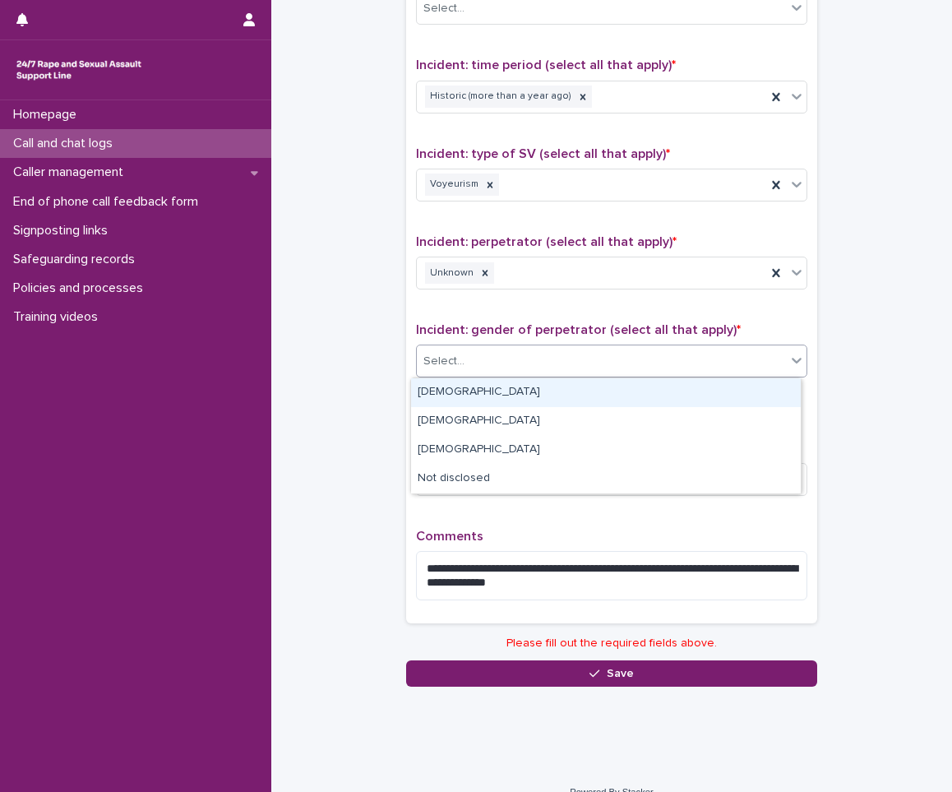
click at [538, 357] on div "Select..." at bounding box center [601, 361] width 369 height 27
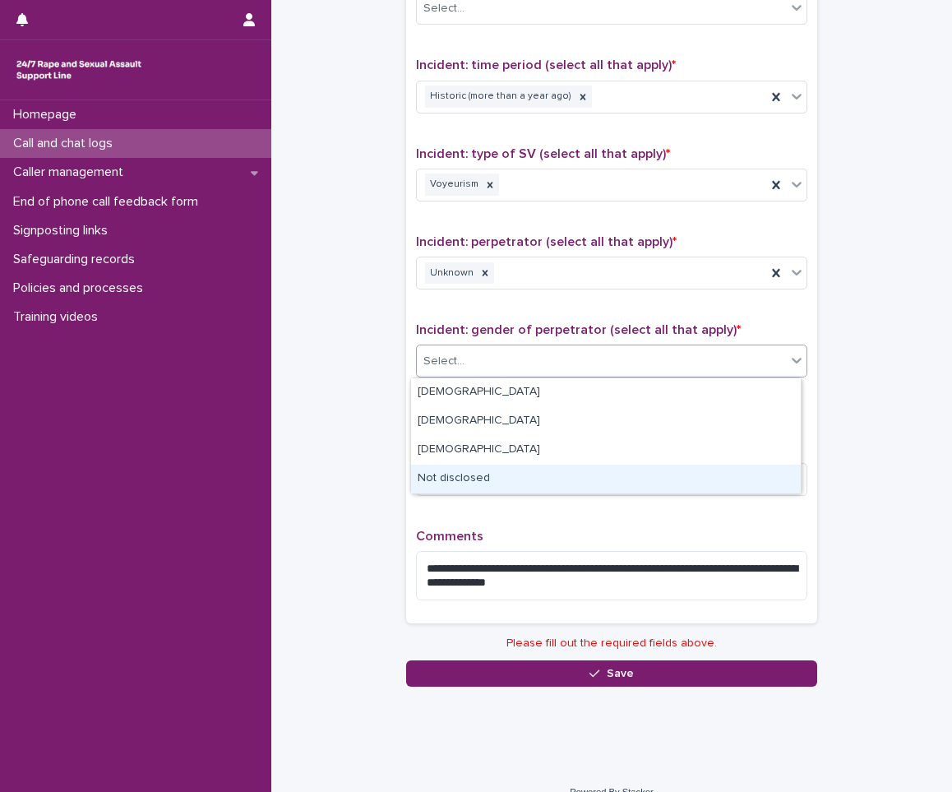
click at [432, 494] on div "[DEMOGRAPHIC_DATA] [DEMOGRAPHIC_DATA] [DEMOGRAPHIC_DATA] Not disclosed" at bounding box center [605, 435] width 391 height 117
click at [450, 479] on div "Not disclosed" at bounding box center [606, 478] width 390 height 29
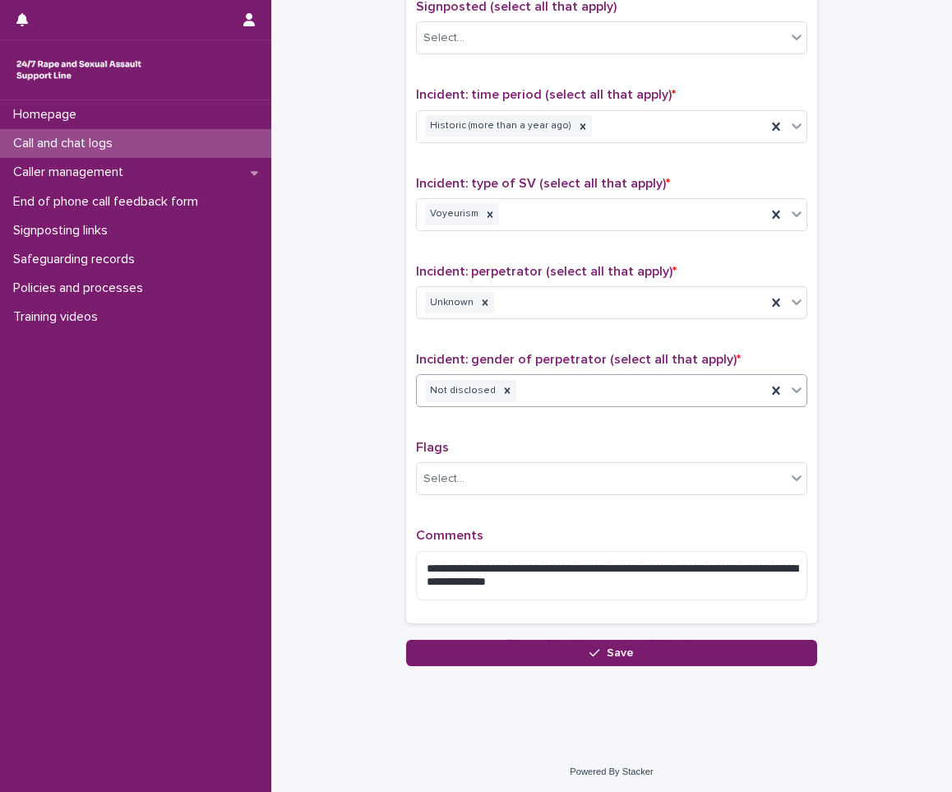
scroll to position [1041, 0]
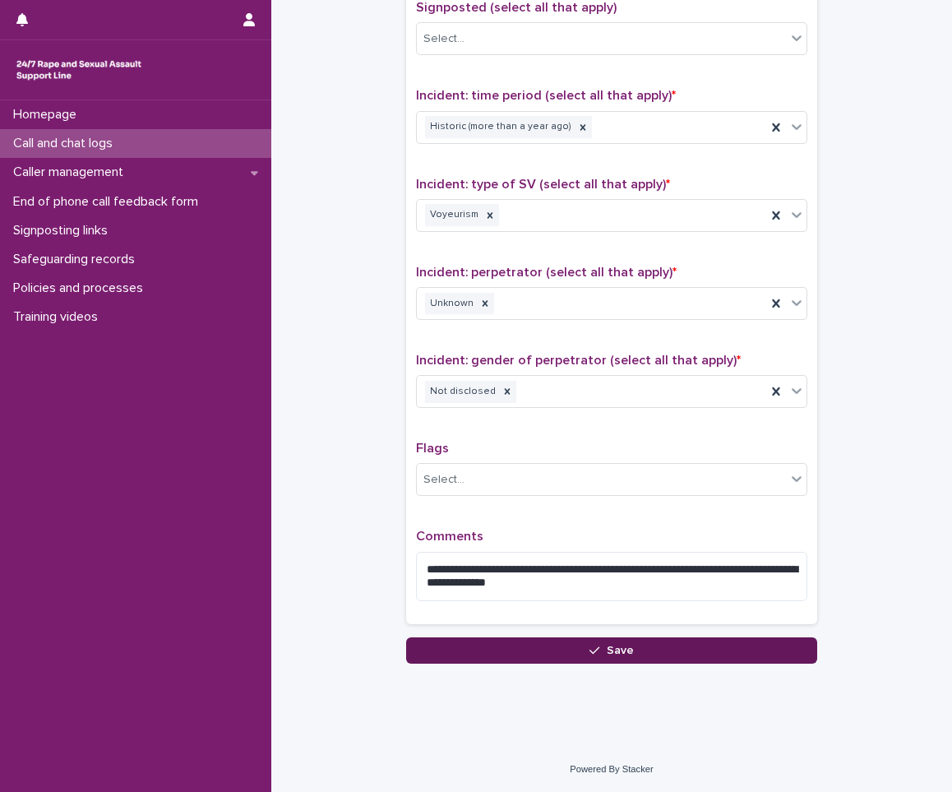
click at [574, 645] on button "Save" at bounding box center [611, 650] width 411 height 26
